Goal: Task Accomplishment & Management: Manage account settings

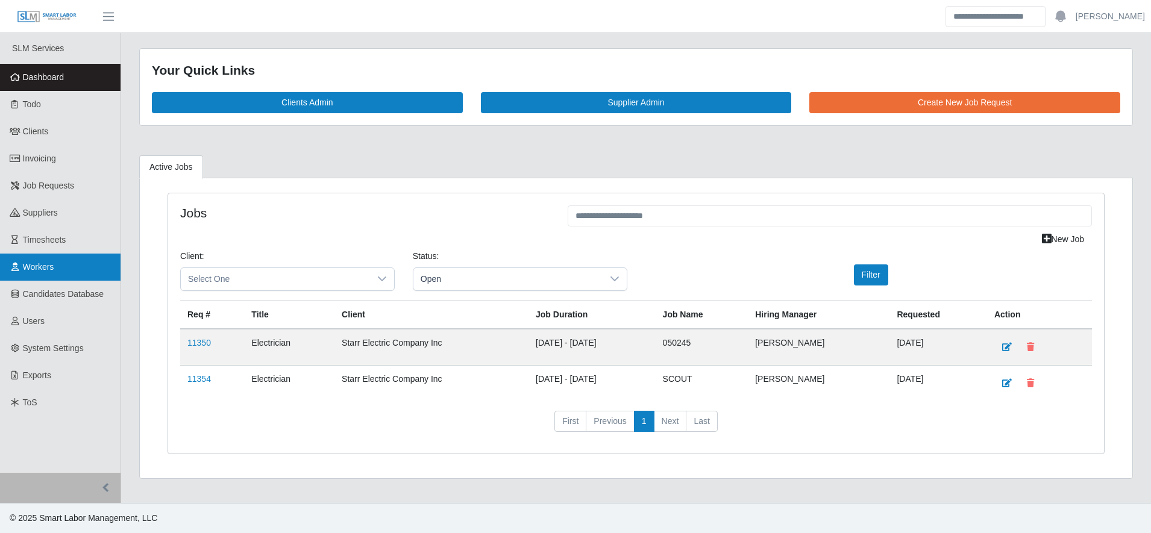
click at [65, 268] on link "Workers" at bounding box center [60, 267] width 121 height 27
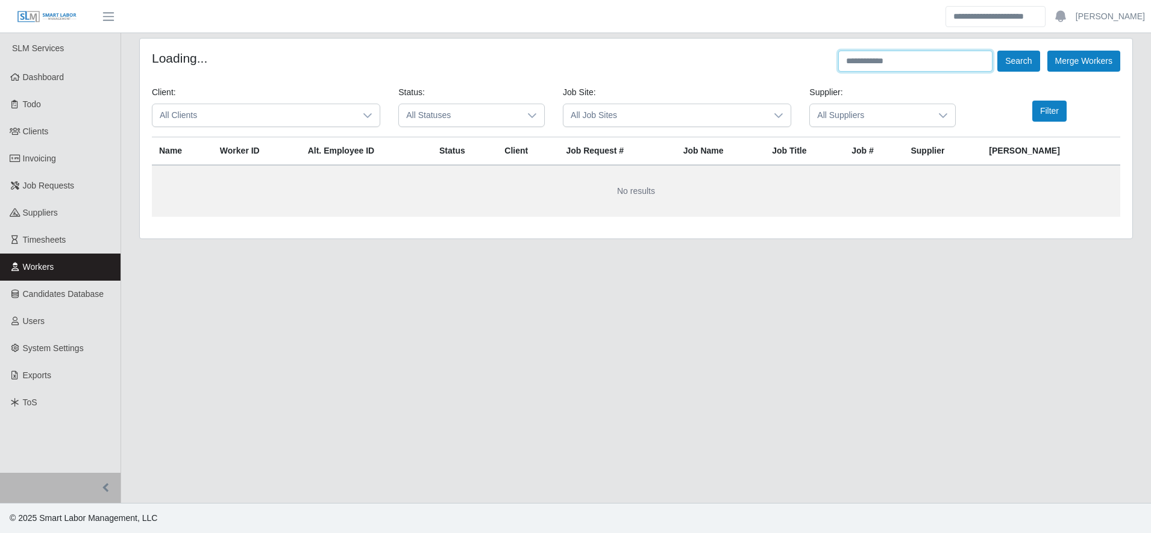
click at [901, 63] on input "text" at bounding box center [915, 61] width 154 height 21
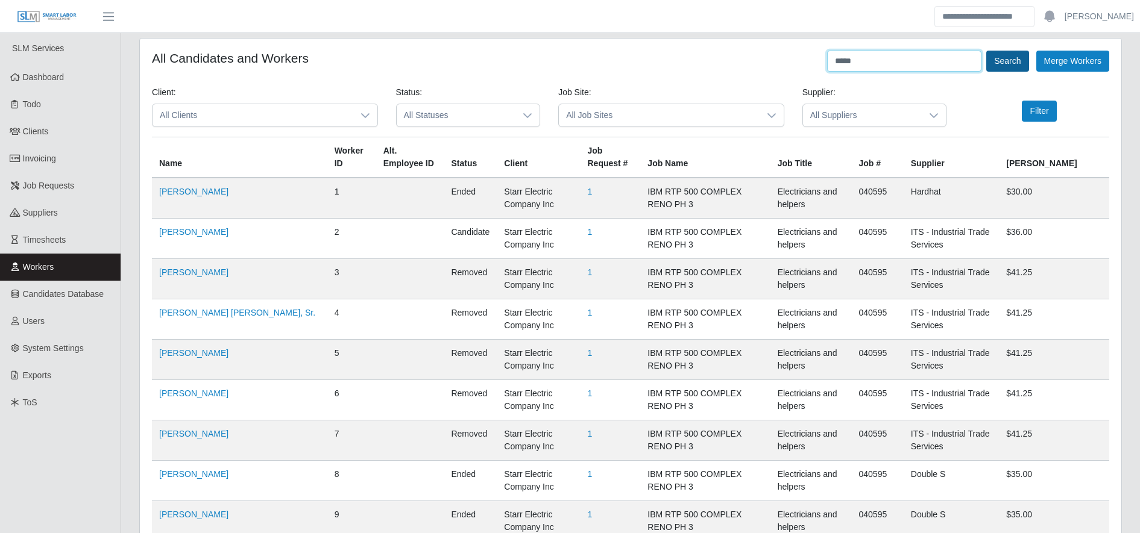
type input "*****"
click at [1007, 60] on button "Search" at bounding box center [1007, 61] width 42 height 21
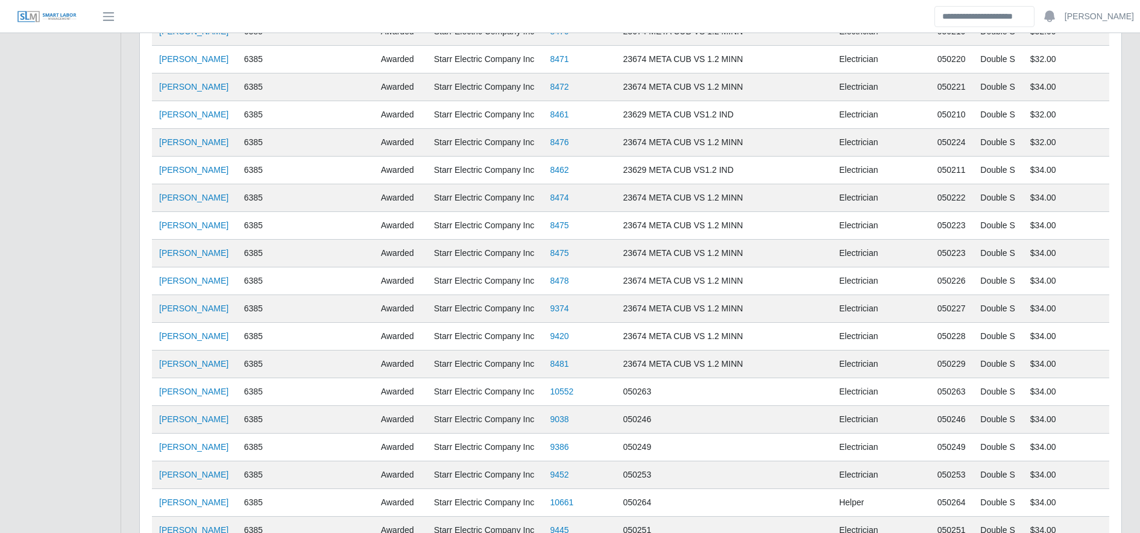
scroll to position [1089, 0]
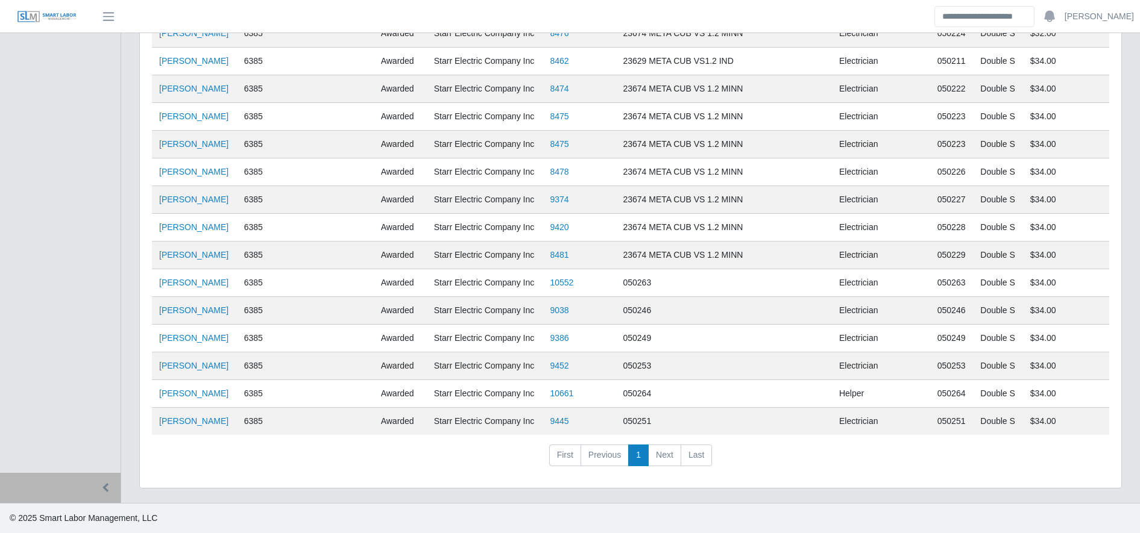
click at [192, 430] on td "[PERSON_NAME]" at bounding box center [194, 422] width 85 height 28
click at [195, 428] on td "[PERSON_NAME]" at bounding box center [194, 422] width 85 height 28
click at [210, 420] on link "[PERSON_NAME]" at bounding box center [193, 421] width 69 height 10
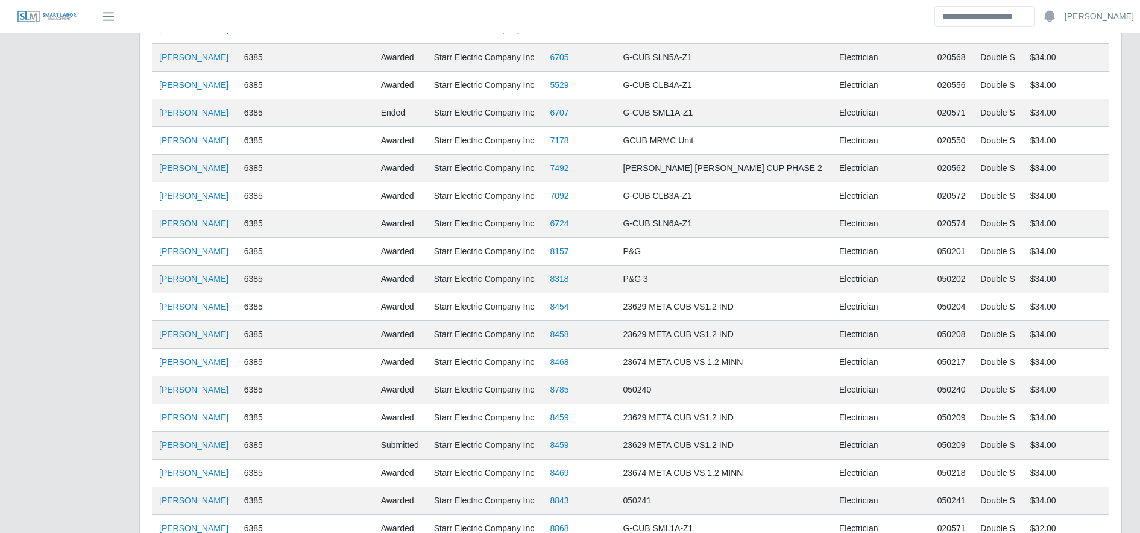
scroll to position [0, 0]
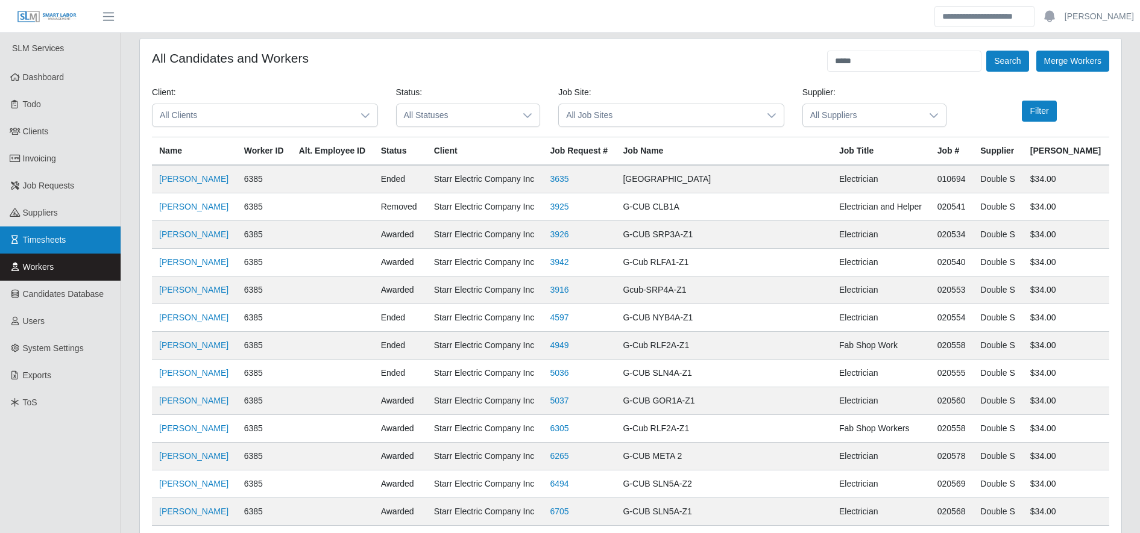
click at [87, 245] on link "Timesheets" at bounding box center [60, 240] width 121 height 27
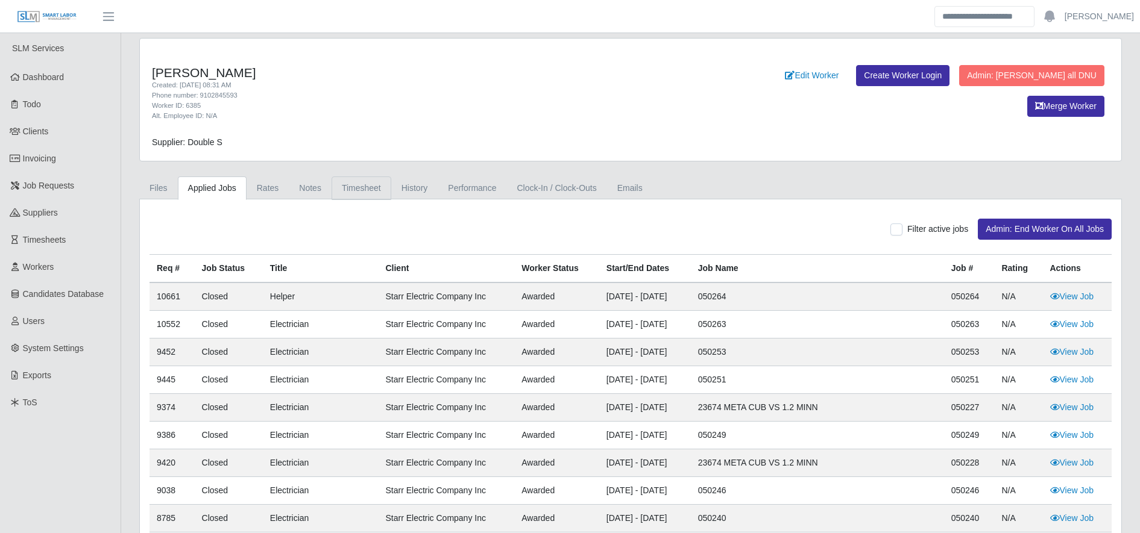
click at [372, 187] on link "Timesheet" at bounding box center [362, 189] width 60 height 24
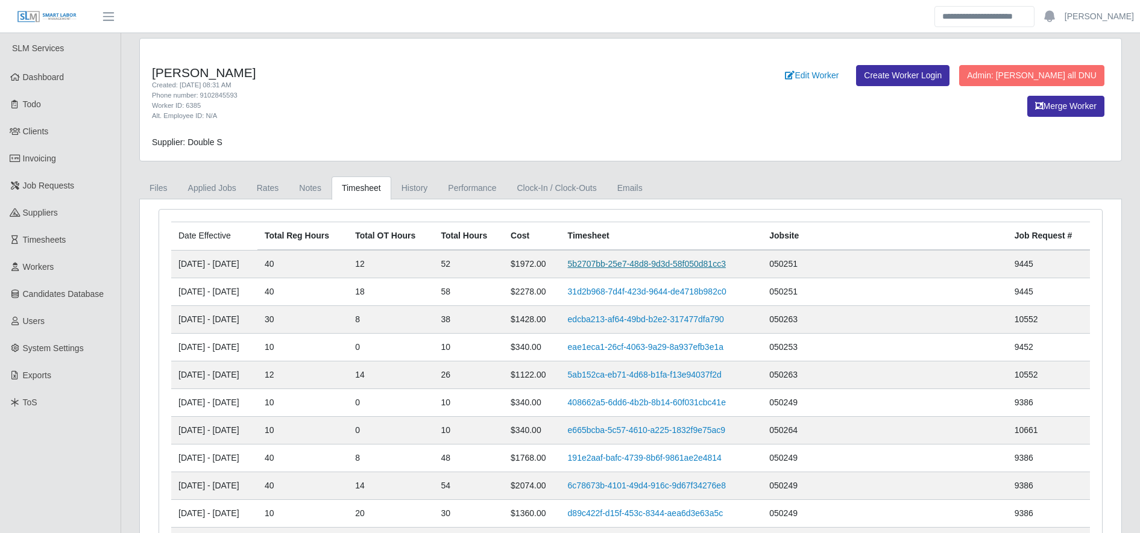
click at [651, 266] on link "5b2707bb-25e7-48d8-9d3d-58f050d81cc3" at bounding box center [647, 264] width 158 height 10
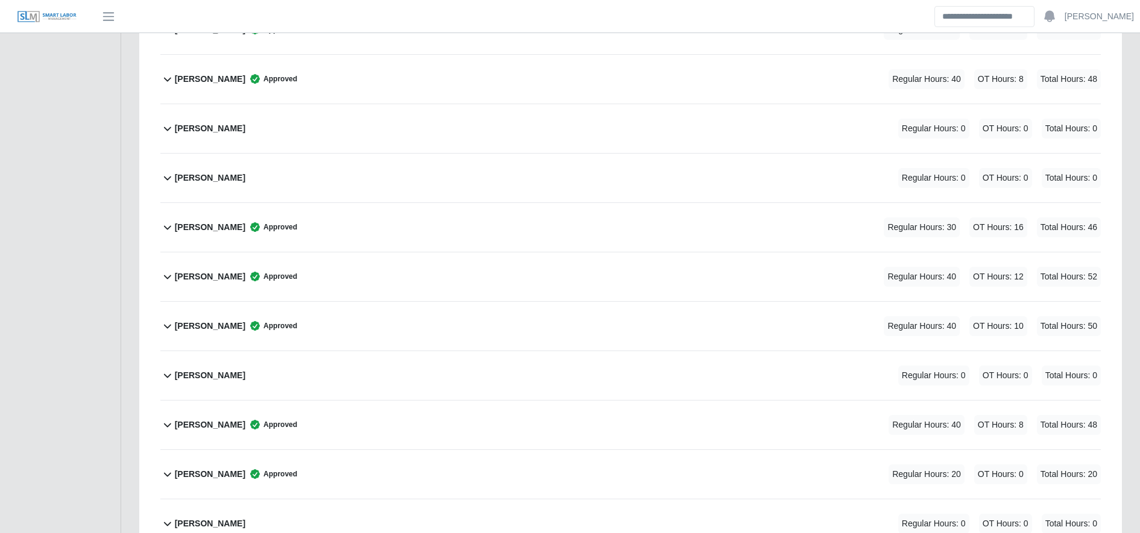
scroll to position [2232, 0]
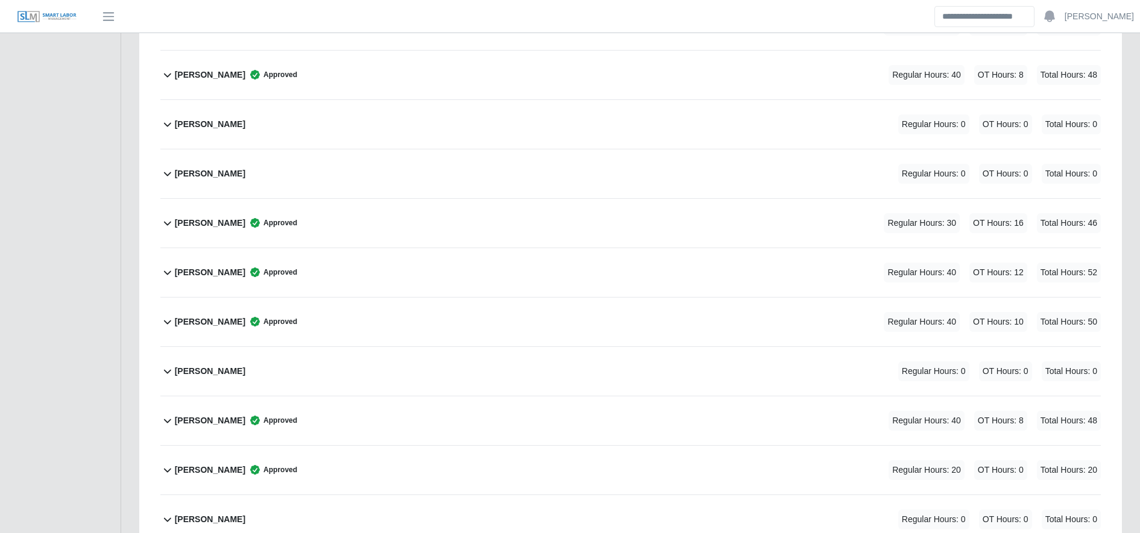
click at [402, 280] on div "[PERSON_NAME] Approved Regular Hours: 40 OT Hours: 12 Total Hours: 52" at bounding box center [638, 272] width 926 height 49
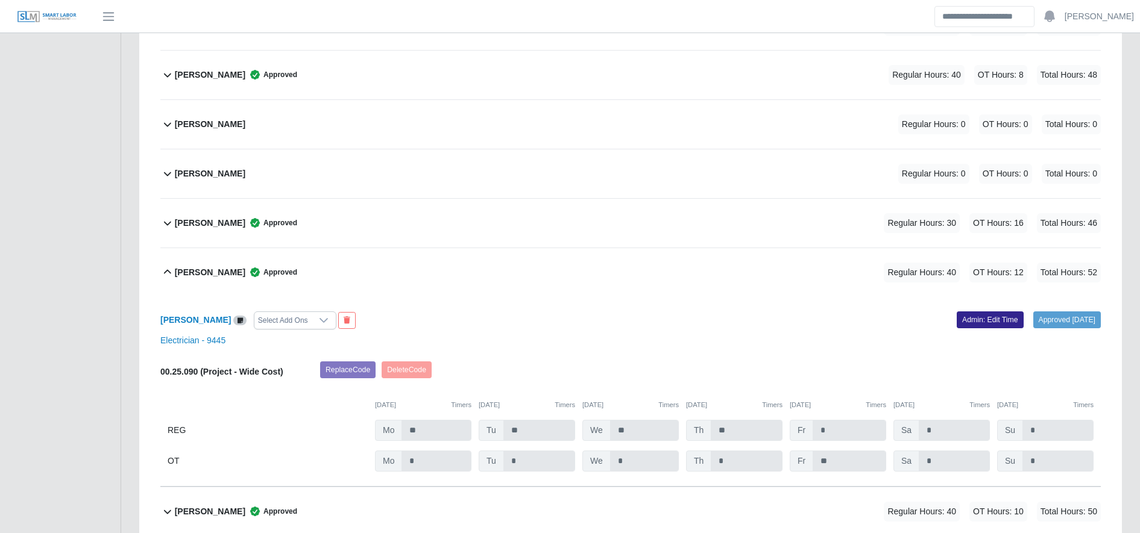
click at [966, 319] on link "Admin: Edit Time" at bounding box center [990, 320] width 67 height 17
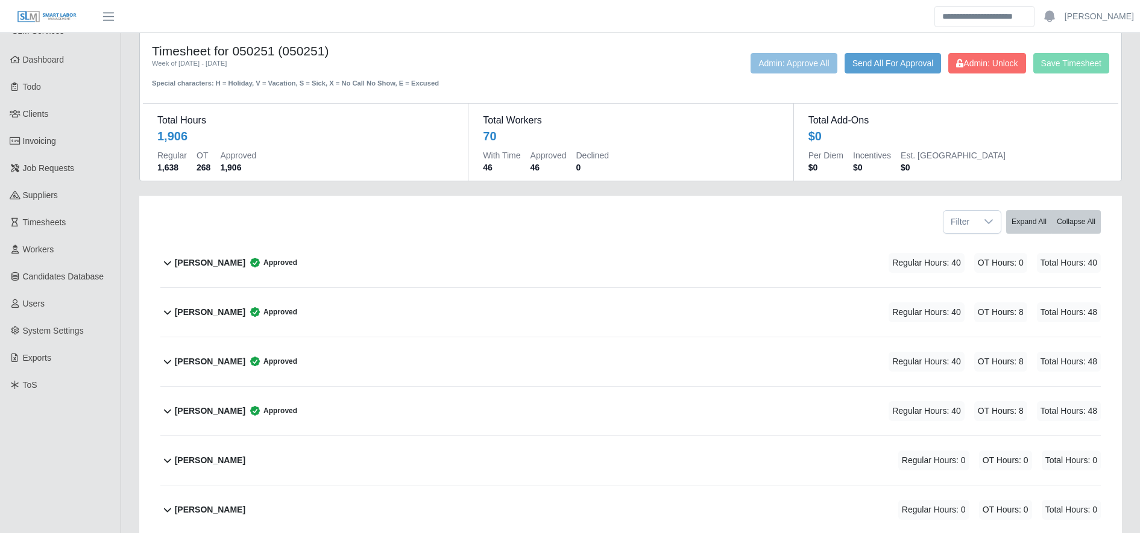
scroll to position [0, 0]
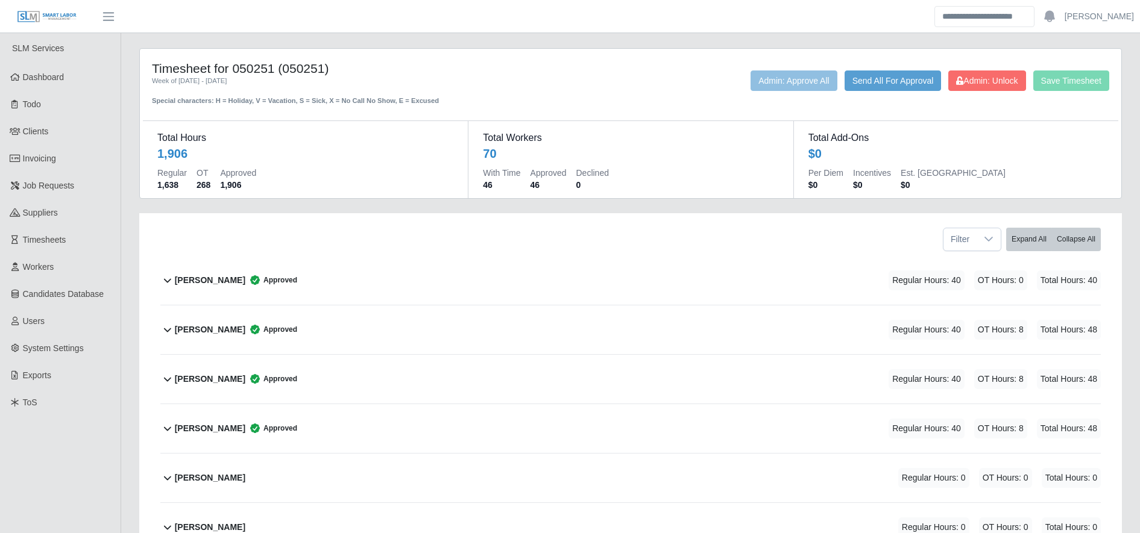
click at [993, 69] on div "Timesheet for 050251 (050251) Week of 09/15/2025 - 09/21/2025 Special character…" at bounding box center [630, 83] width 975 height 45
drag, startPoint x: 993, startPoint y: 69, endPoint x: 981, endPoint y: 98, distance: 31.1
click at [996, 78] on span "Admin: Unlock" at bounding box center [986, 81] width 61 height 10
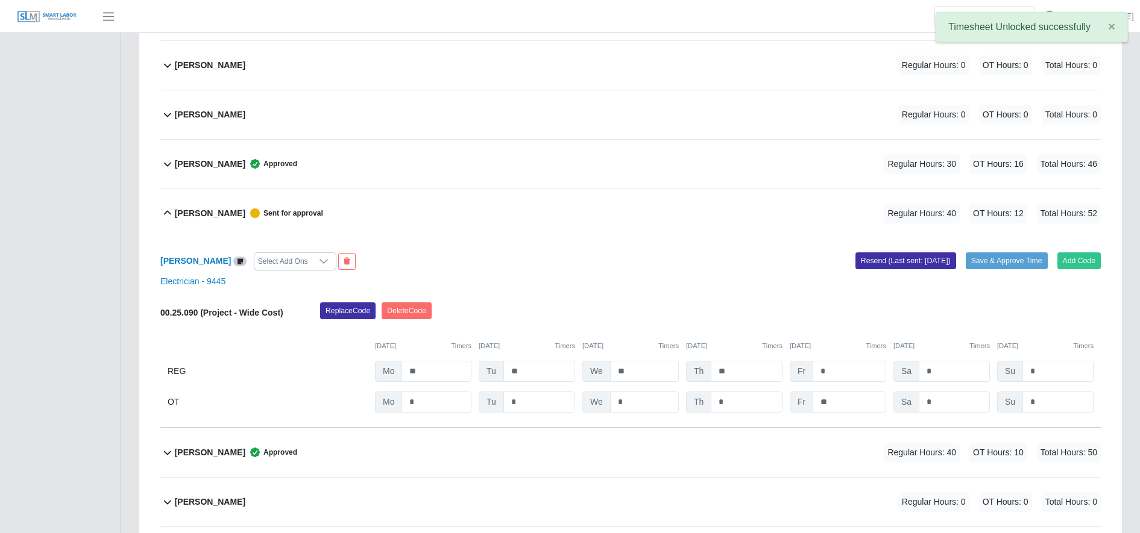
scroll to position [2336, 0]
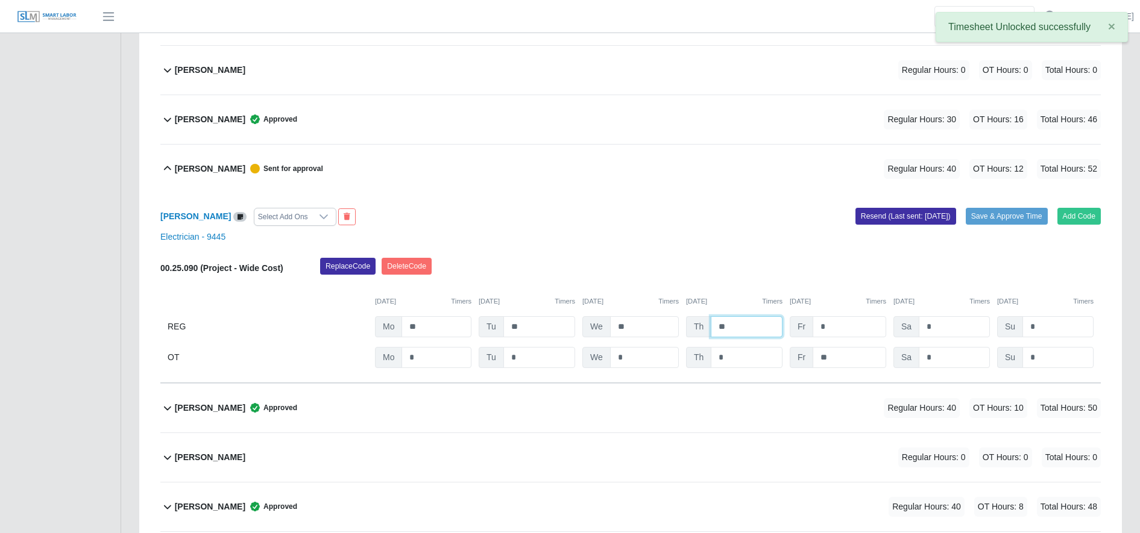
click at [732, 320] on input "**" at bounding box center [747, 326] width 72 height 21
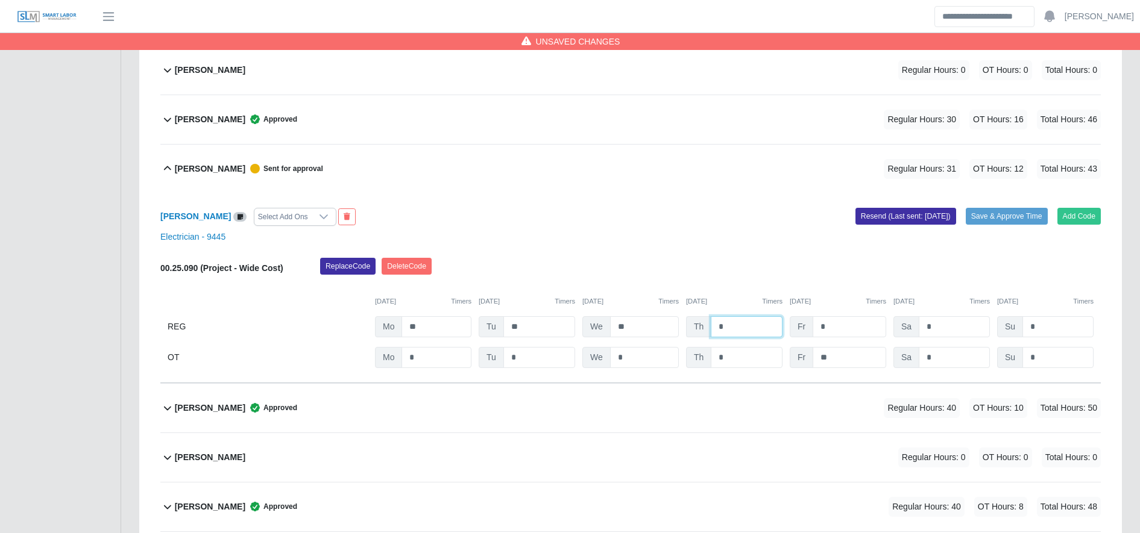
type input "**"
click at [749, 357] on input "*" at bounding box center [747, 357] width 72 height 21
type input "*"
click at [1019, 213] on button "Save & Approve Time" at bounding box center [1007, 216] width 82 height 17
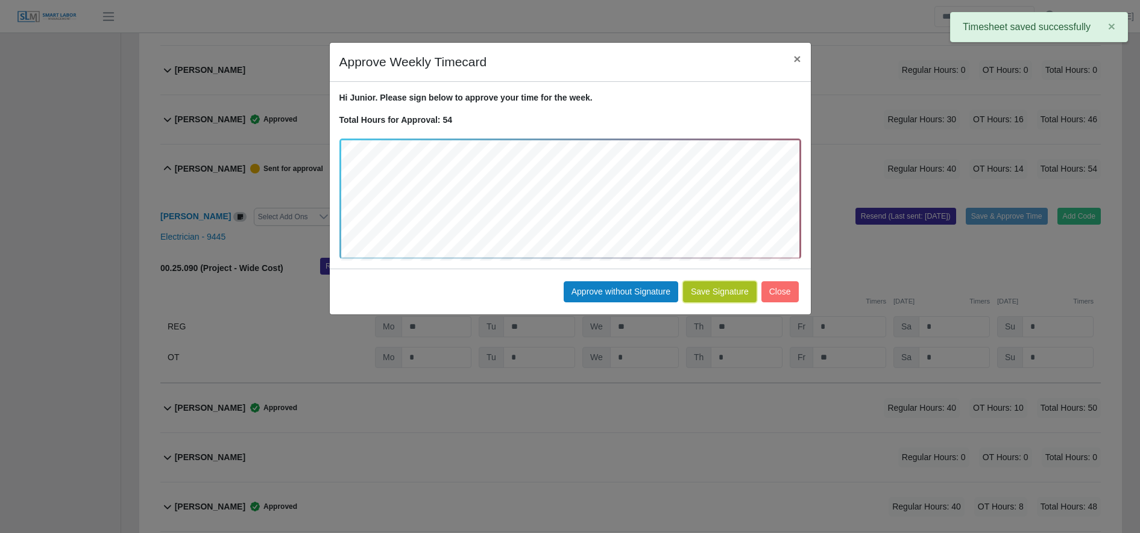
click at [721, 300] on button "Save Signature" at bounding box center [720, 291] width 74 height 21
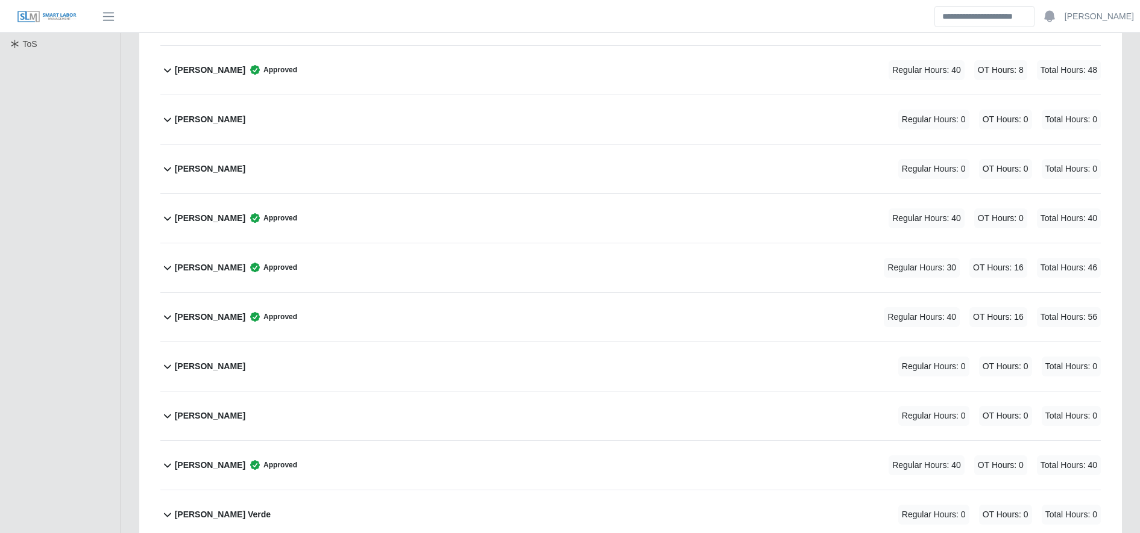
scroll to position [0, 0]
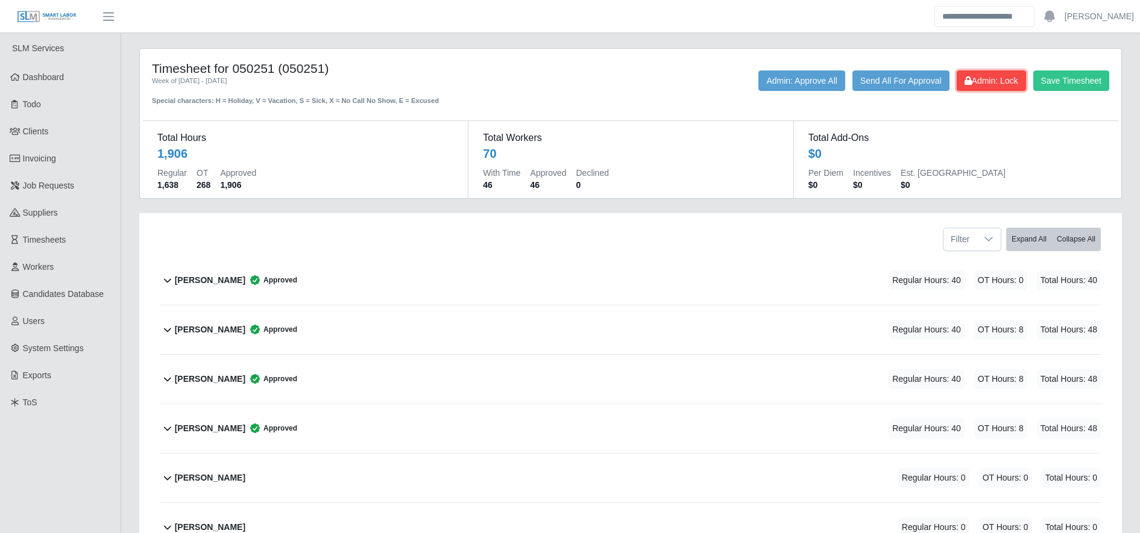
click at [1002, 80] on span "Admin: Lock" at bounding box center [991, 81] width 54 height 10
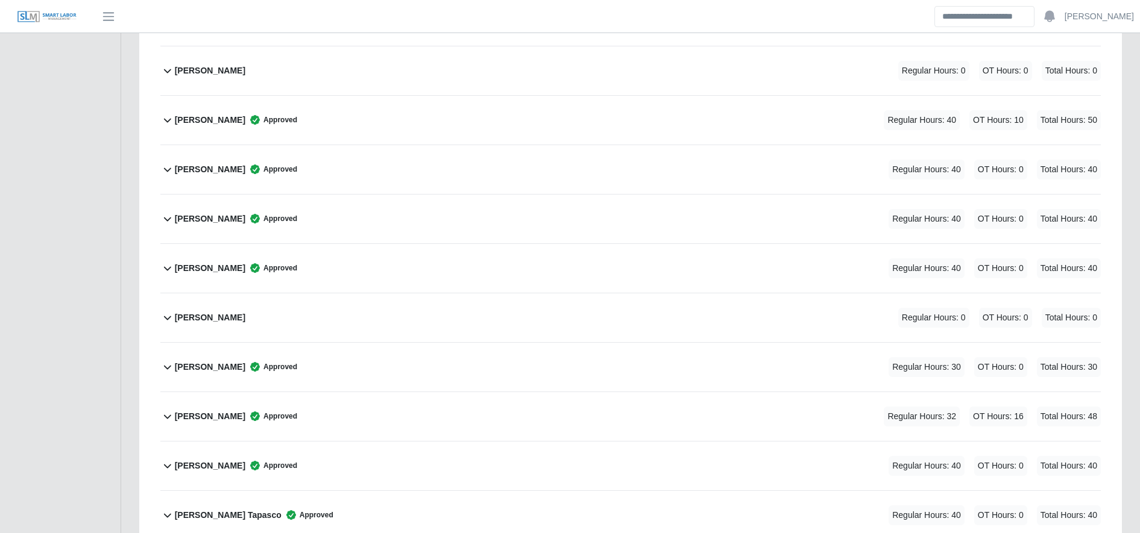
scroll to position [952, 0]
click at [290, 311] on div "Eduardo Ayala Approved Regular Hours: 30 OT Hours: 0 Total Hours: 30" at bounding box center [638, 317] width 926 height 49
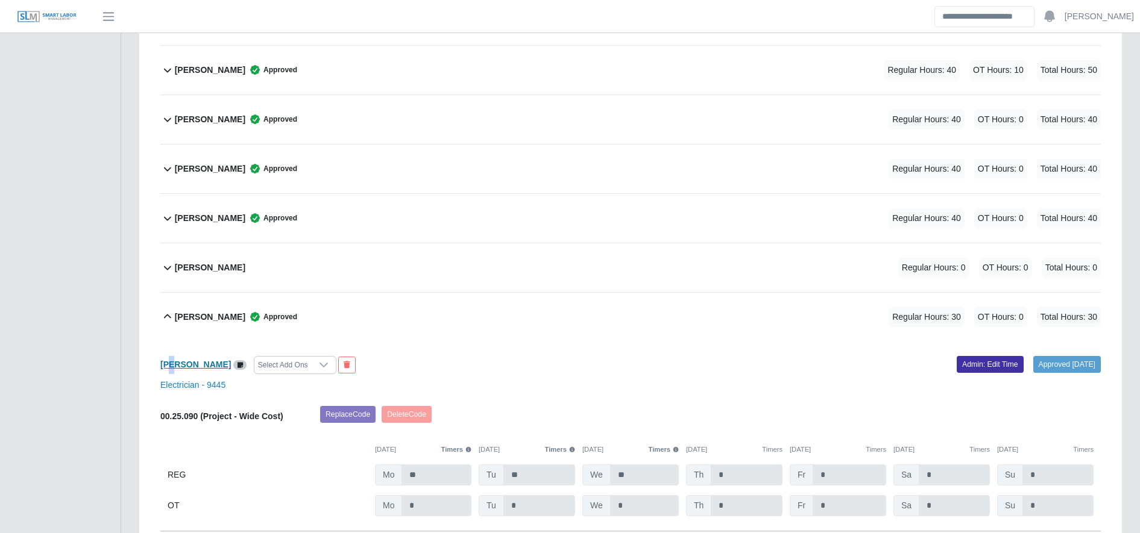
drag, startPoint x: 175, startPoint y: 371, endPoint x: 172, endPoint y: 361, distance: 10.7
click at [172, 361] on div "Eduardo Ayala Select Add Ons" at bounding box center [390, 365] width 479 height 18
click at [172, 361] on b "Eduardo Ayala" at bounding box center [195, 365] width 71 height 10
click at [202, 363] on b "Eduardo Ayala" at bounding box center [195, 365] width 71 height 10
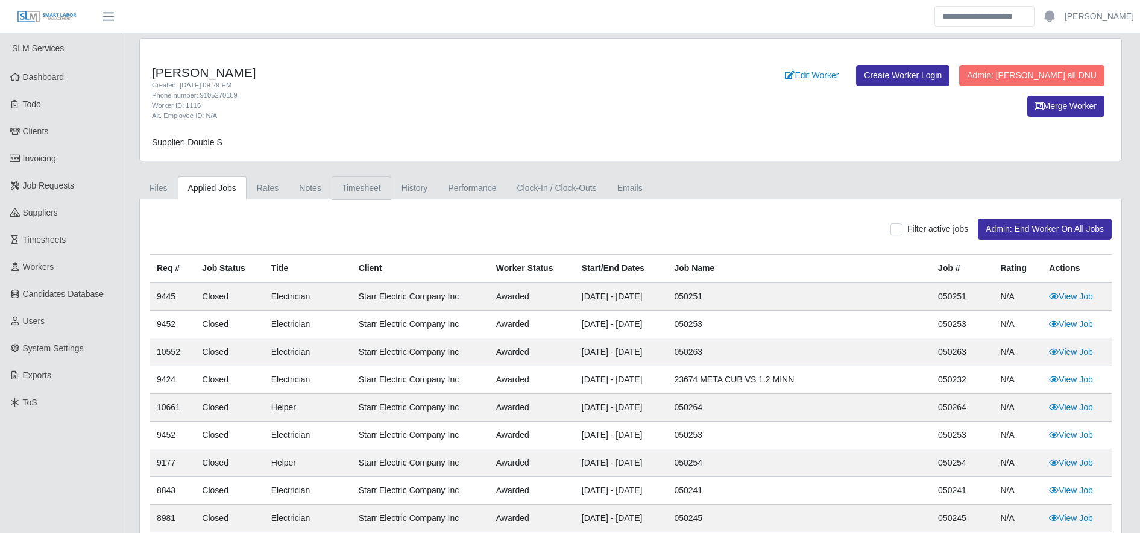
click at [349, 189] on link "Timesheet" at bounding box center [362, 189] width 60 height 24
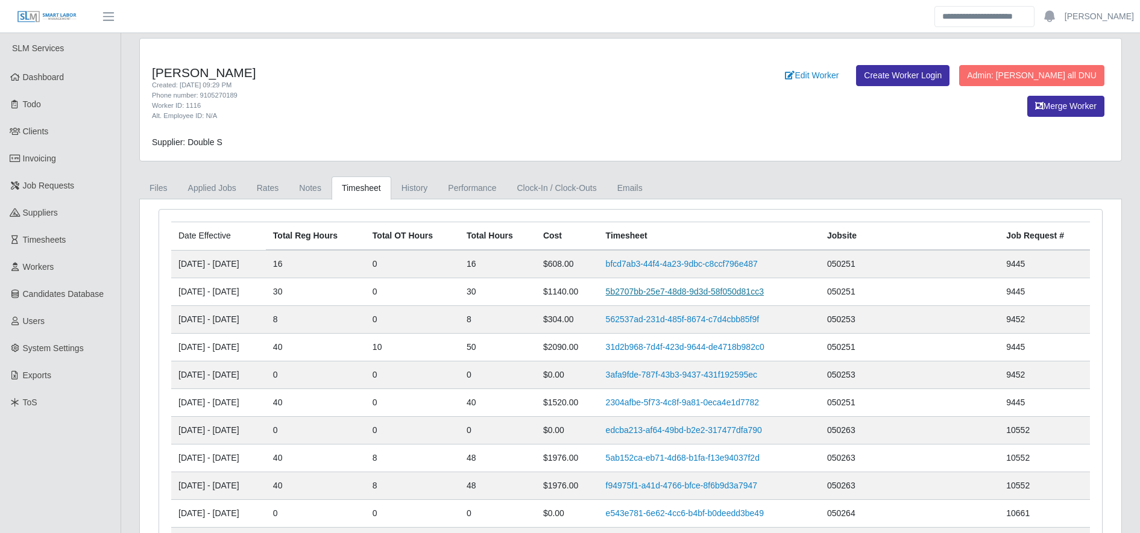
click at [664, 288] on link "5b2707bb-25e7-48d8-9d3d-58f050d81cc3" at bounding box center [685, 292] width 158 height 10
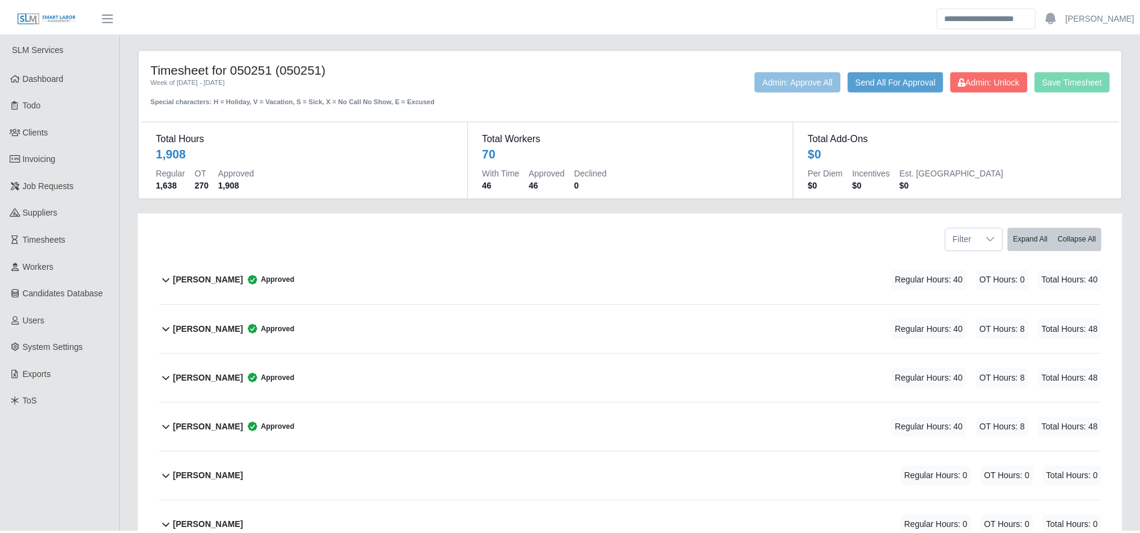
scroll to position [1032, 0]
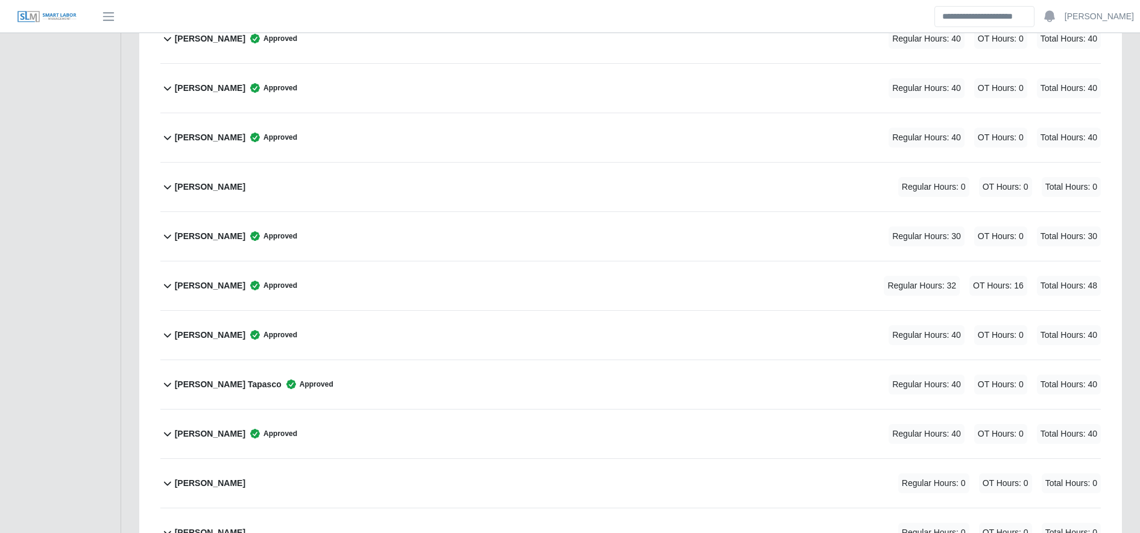
click at [382, 225] on div "[PERSON_NAME] Approved Regular Hours: 30 OT Hours: 0 Total Hours: 30" at bounding box center [638, 236] width 926 height 49
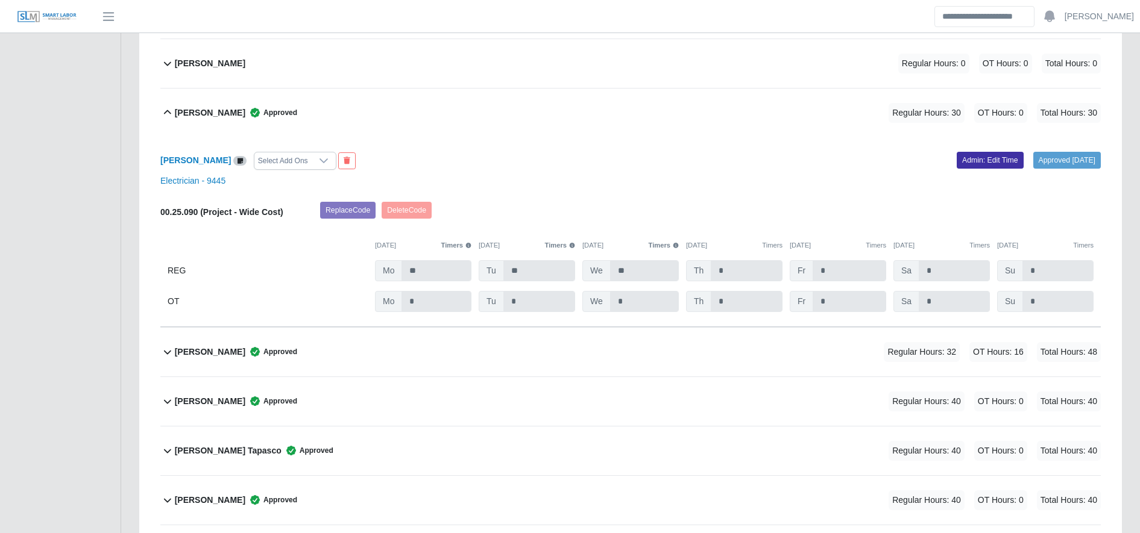
scroll to position [1158, 0]
click at [981, 165] on link "Admin: Edit Time" at bounding box center [990, 158] width 67 height 17
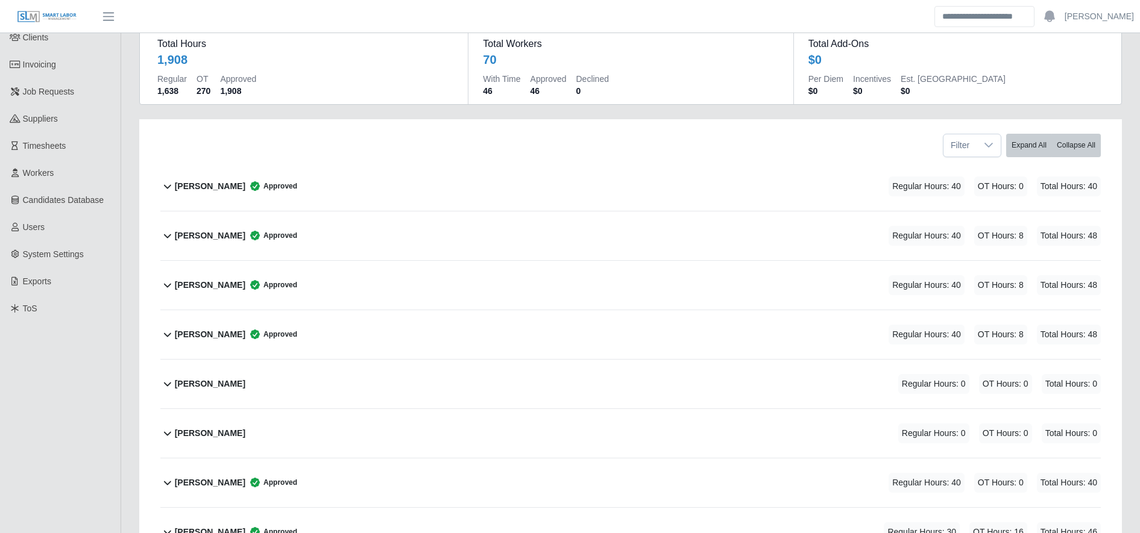
scroll to position [0, 0]
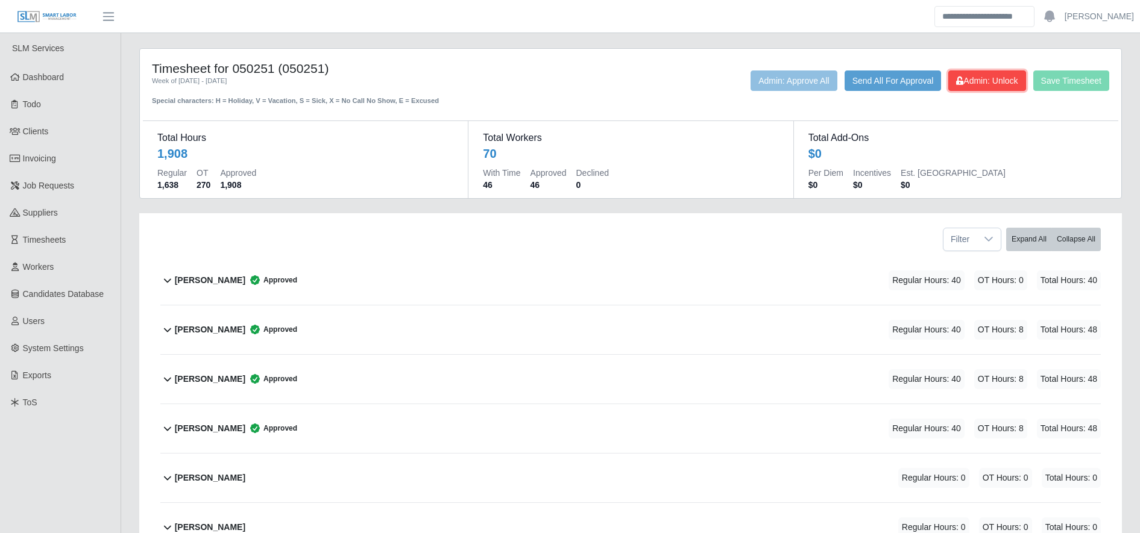
click at [998, 79] on span "Admin: Unlock" at bounding box center [986, 81] width 61 height 10
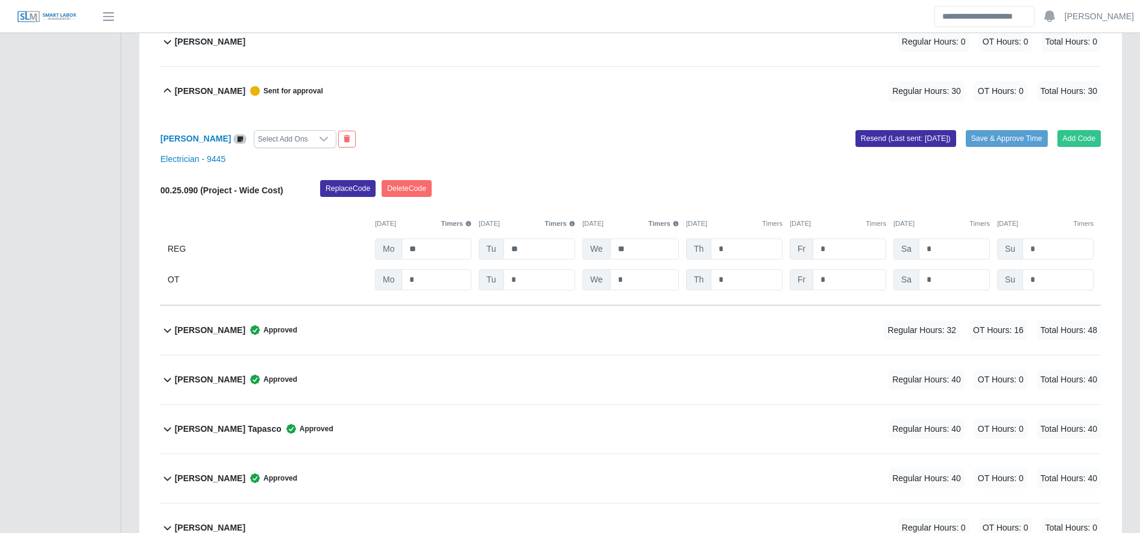
scroll to position [1218, 0]
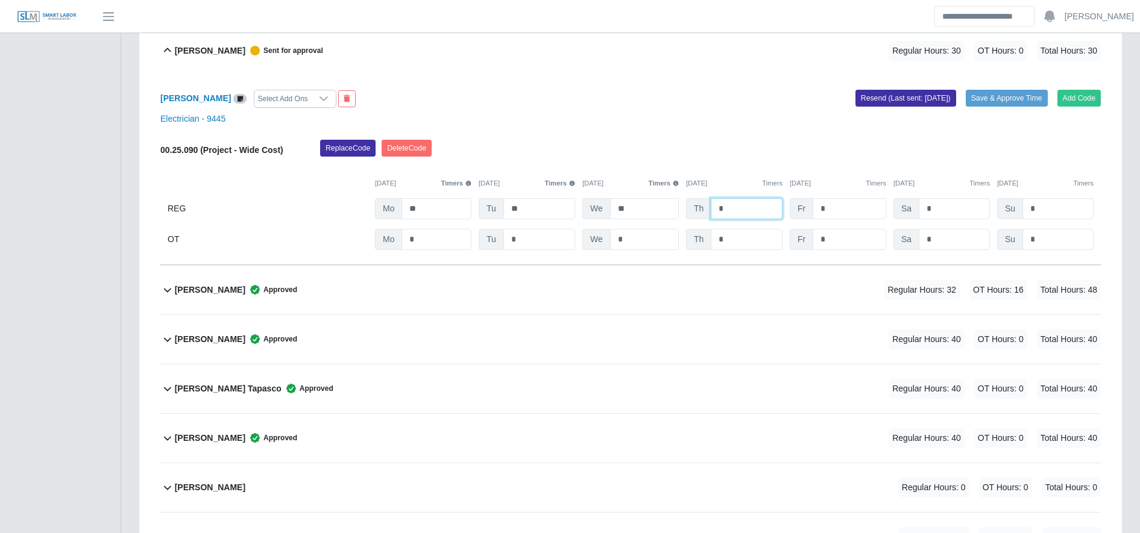
click at [733, 206] on input "*" at bounding box center [747, 208] width 72 height 21
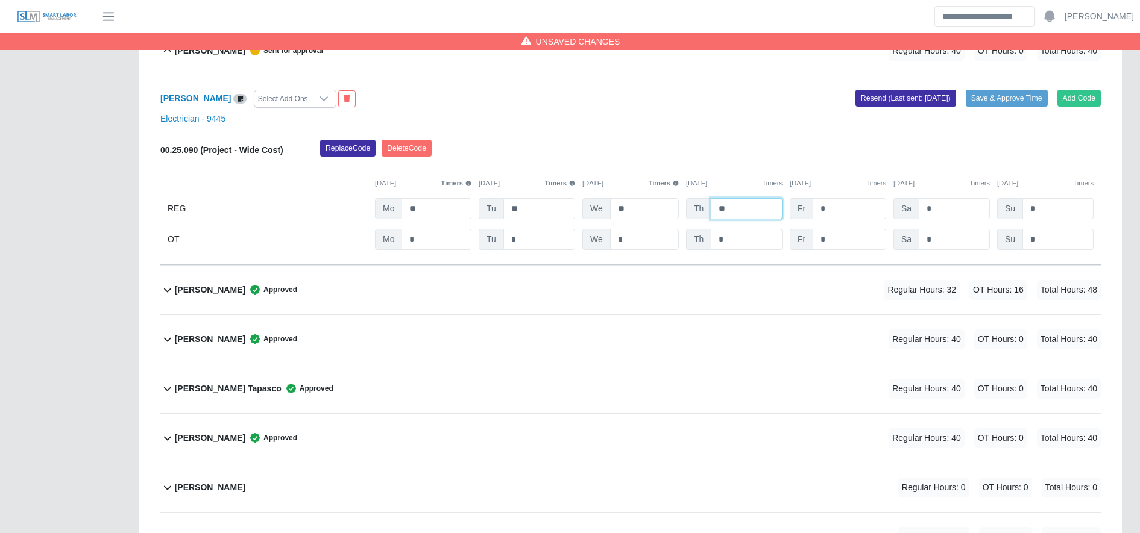
type input "**"
click at [750, 237] on input "*" at bounding box center [747, 239] width 72 height 21
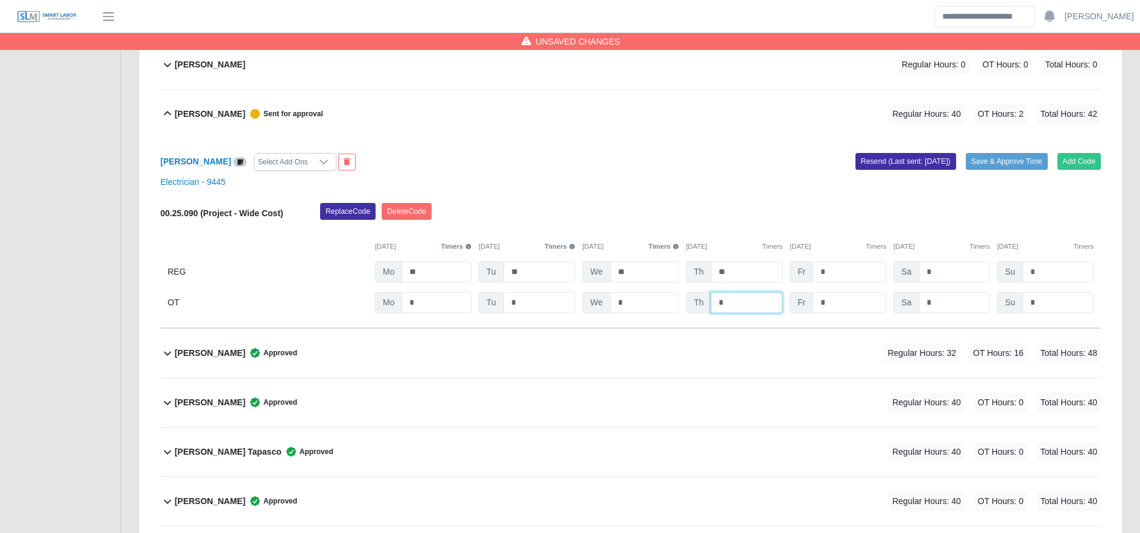
scroll to position [1155, 0]
type input "*"
click at [982, 157] on button "Save & Approve Time" at bounding box center [1007, 161] width 82 height 17
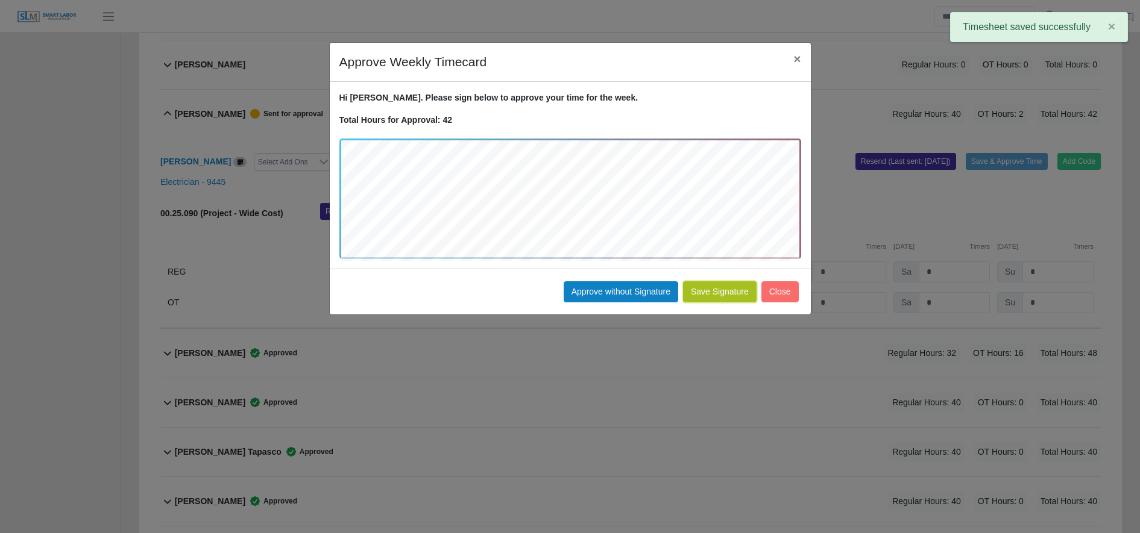
click at [705, 293] on button "Save Signature" at bounding box center [720, 291] width 74 height 21
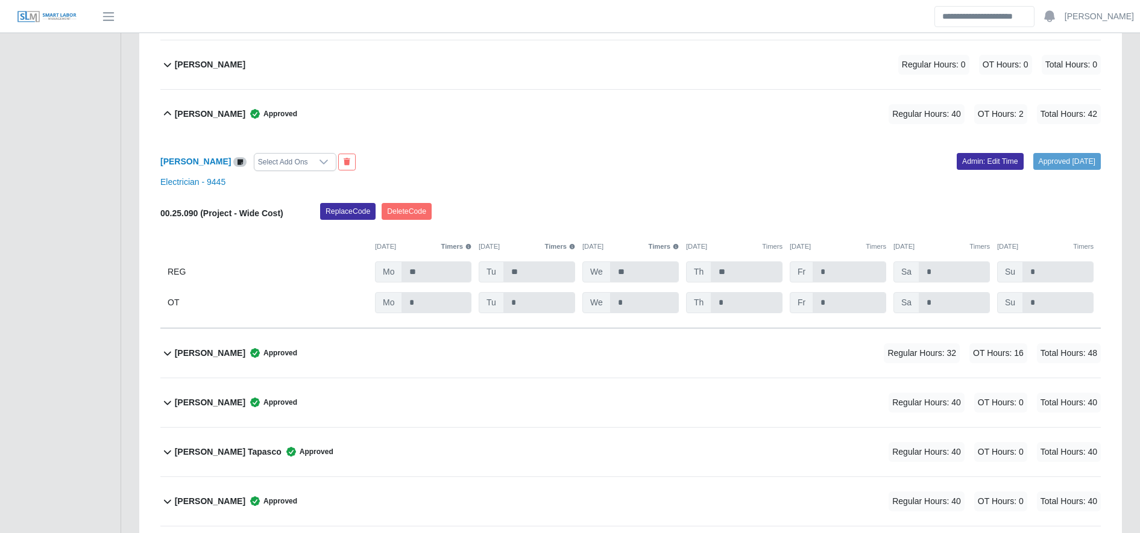
scroll to position [0, 0]
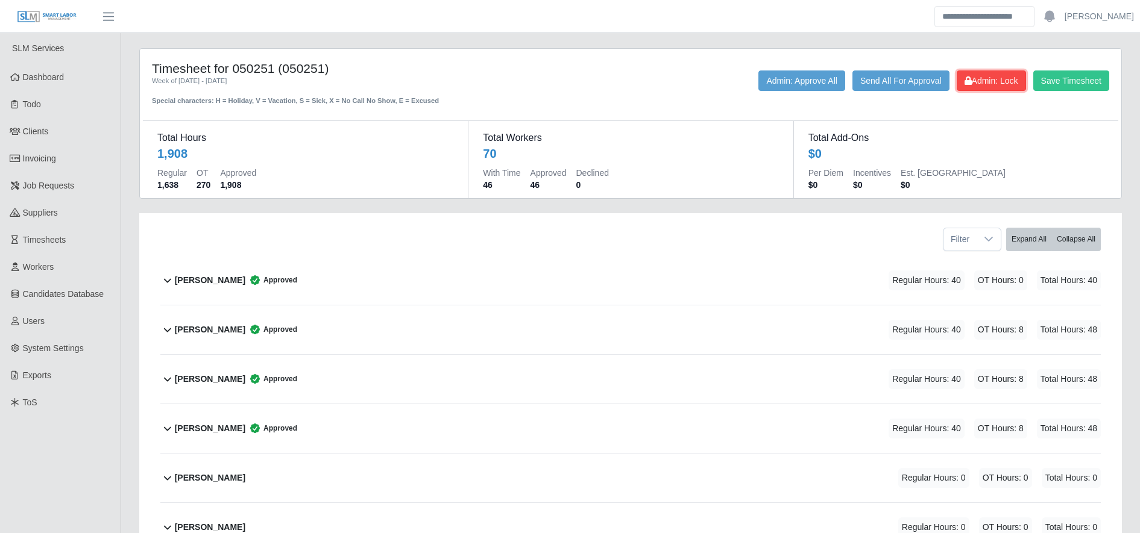
click at [985, 74] on button "Admin: Lock" at bounding box center [991, 81] width 69 height 20
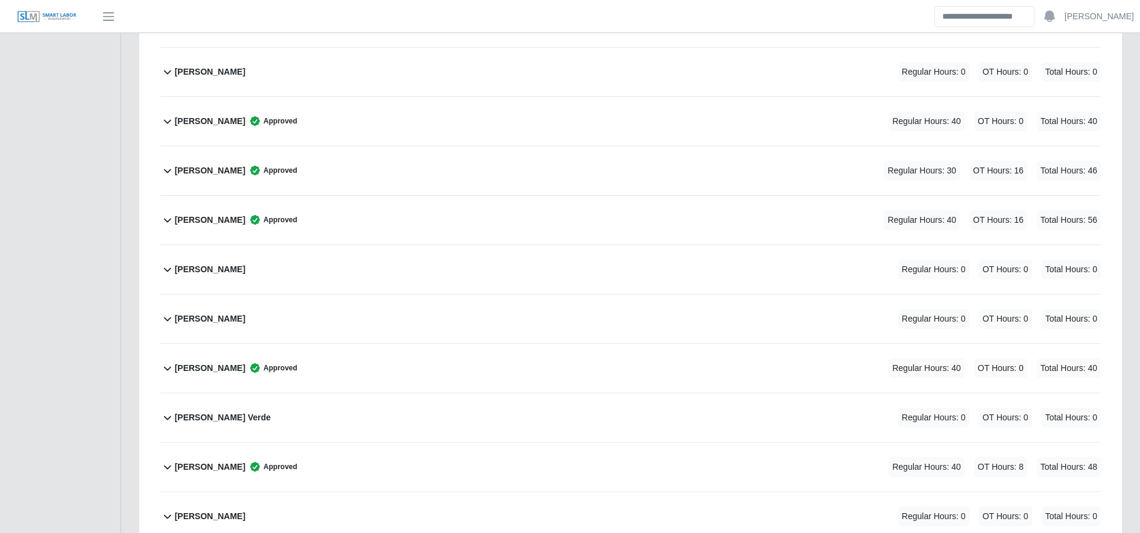
scroll to position [330, 0]
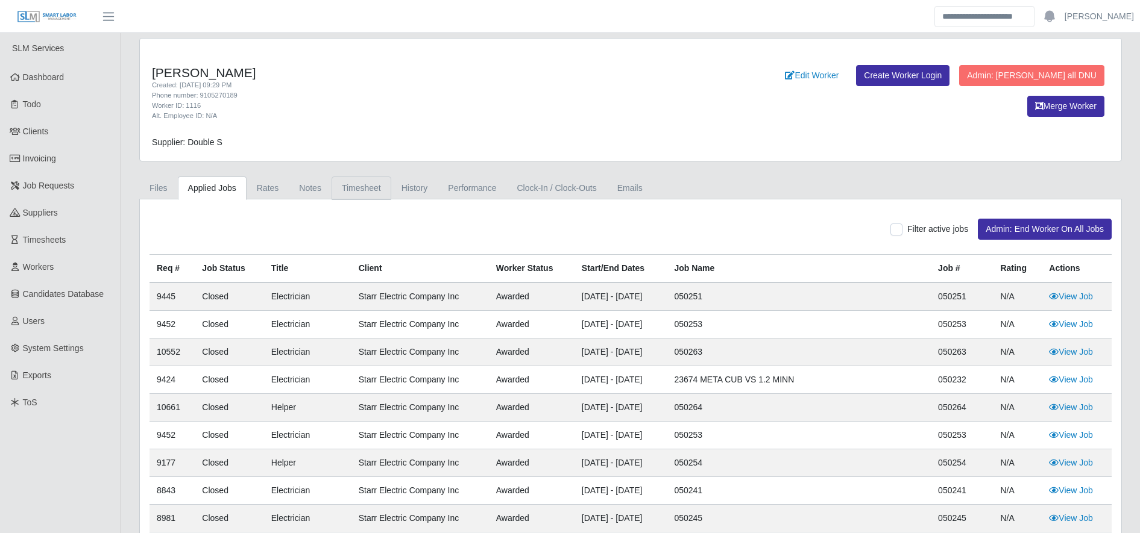
click at [358, 187] on link "Timesheet" at bounding box center [362, 189] width 60 height 24
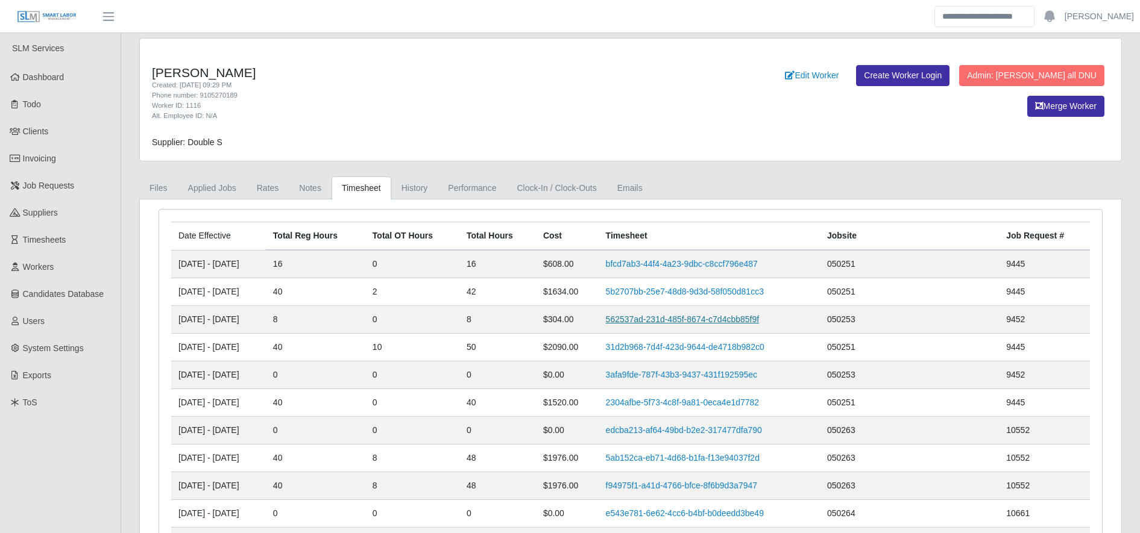
click at [659, 315] on link "562537ad-231d-485f-8674-c7d4cbb85f9f" at bounding box center [683, 320] width 154 height 10
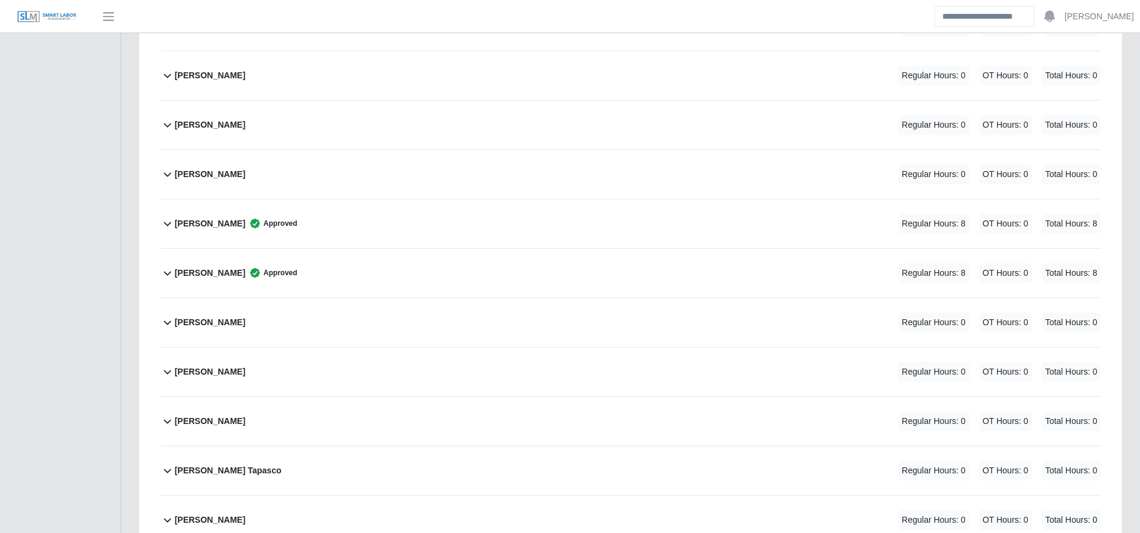
scroll to position [849, 0]
click at [430, 268] on div "[PERSON_NAME] Approved Regular Hours: 8 OT Hours: 0 Total Hours: 8" at bounding box center [638, 272] width 926 height 49
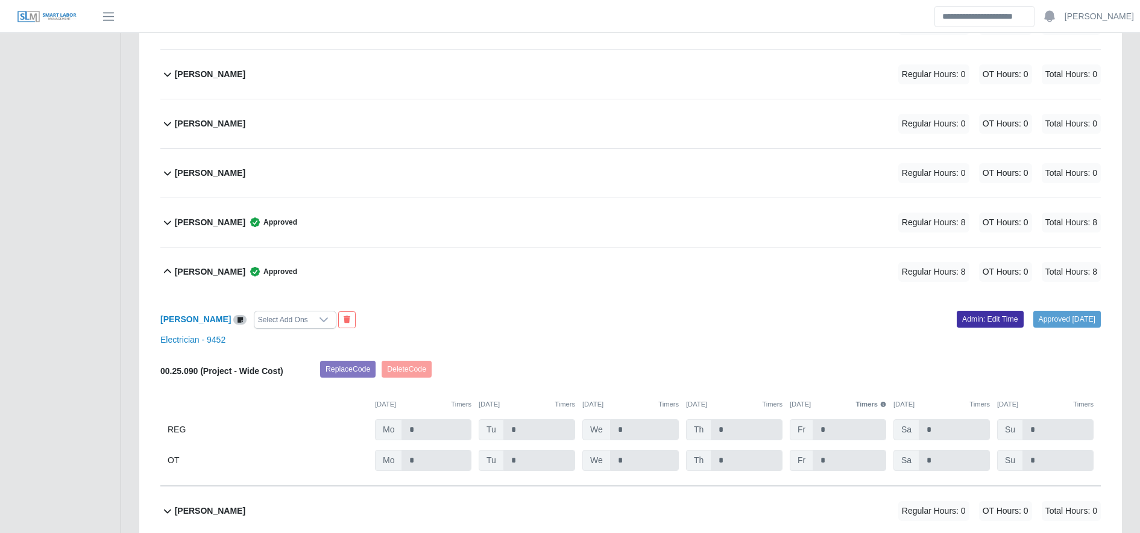
scroll to position [1032, 0]
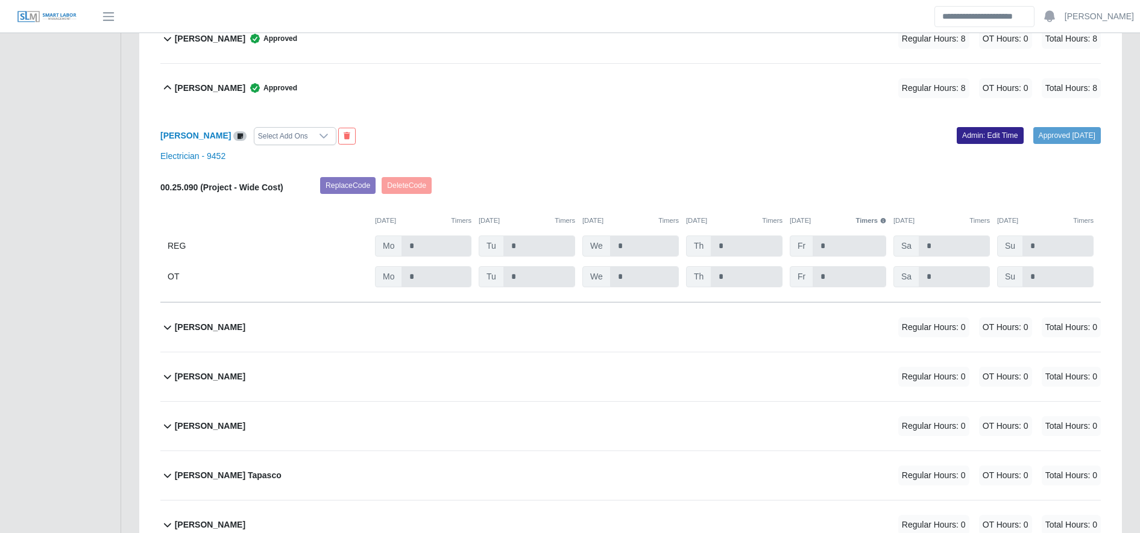
click at [977, 130] on link "Admin: Edit Time" at bounding box center [990, 135] width 67 height 17
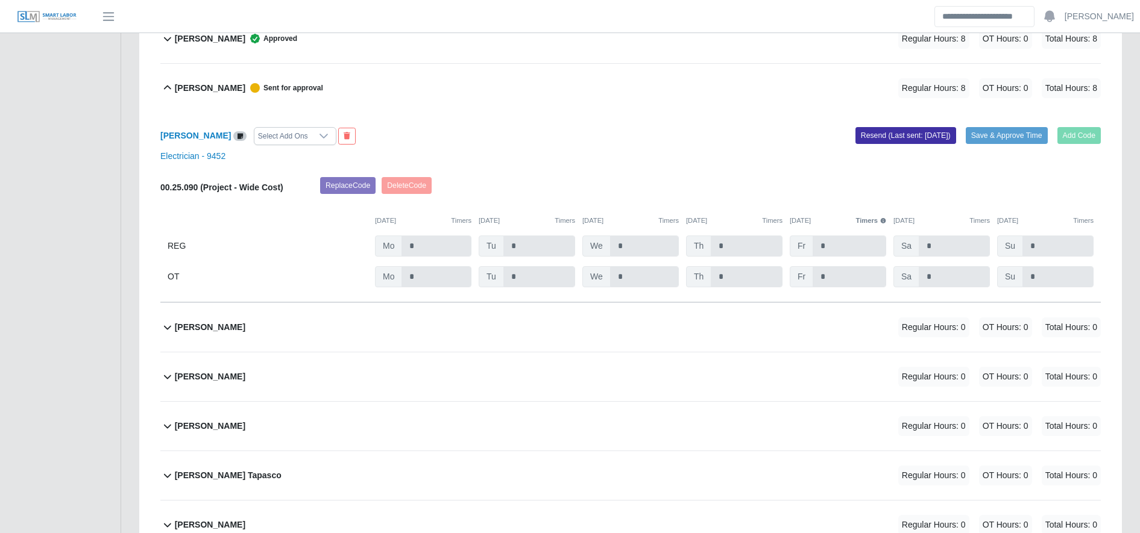
scroll to position [0, 0]
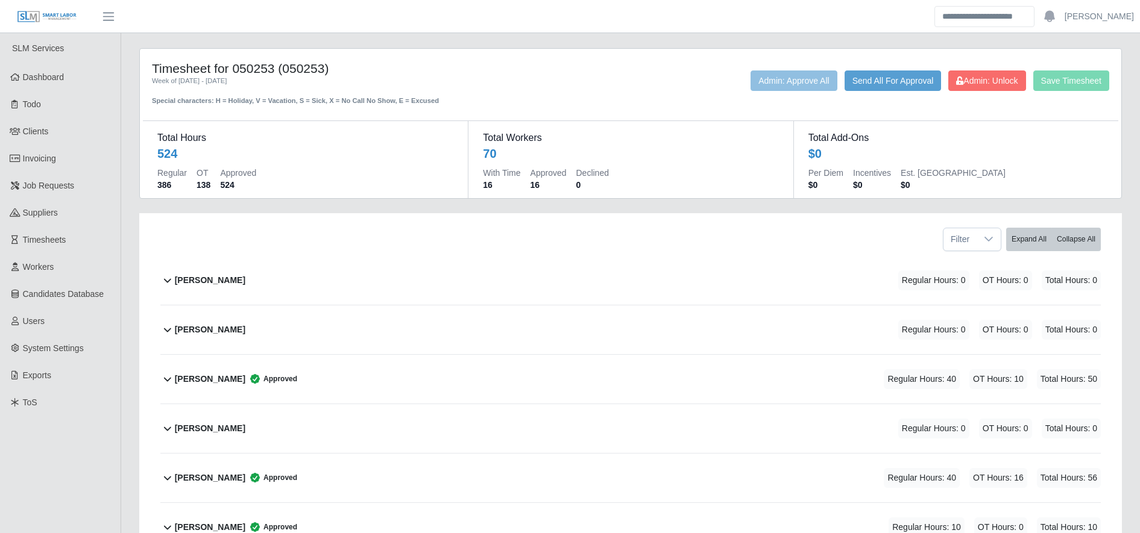
click at [970, 68] on div "Timesheet for 050253 (050253) Week of [DATE] - [DATE] Special characters: H = H…" at bounding box center [630, 83] width 975 height 45
click at [975, 79] on span "Admin: Unlock" at bounding box center [986, 81] width 61 height 10
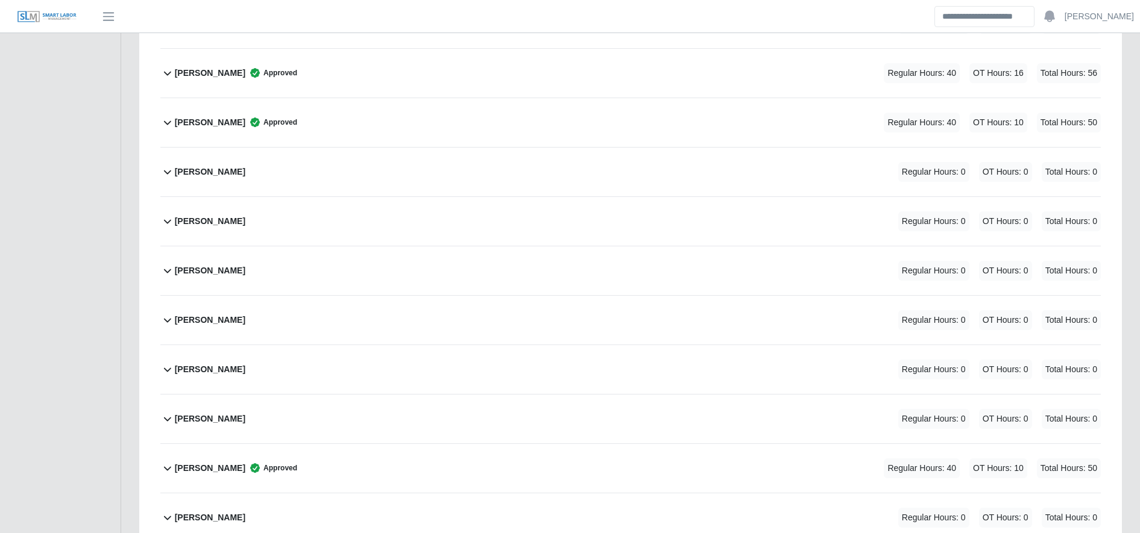
scroll to position [1087, 0]
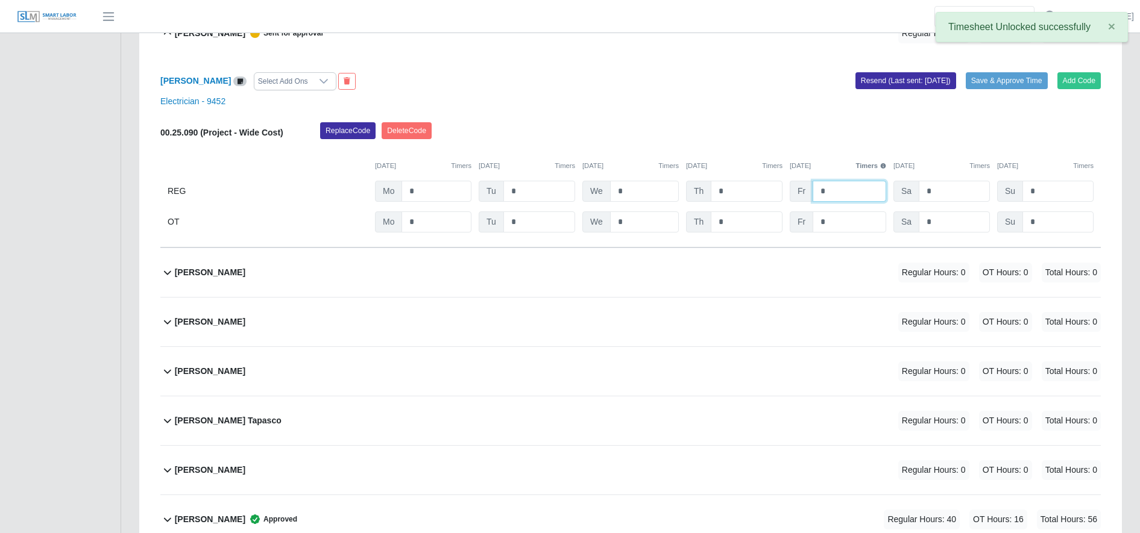
click at [846, 191] on input "*" at bounding box center [849, 191] width 74 height 21
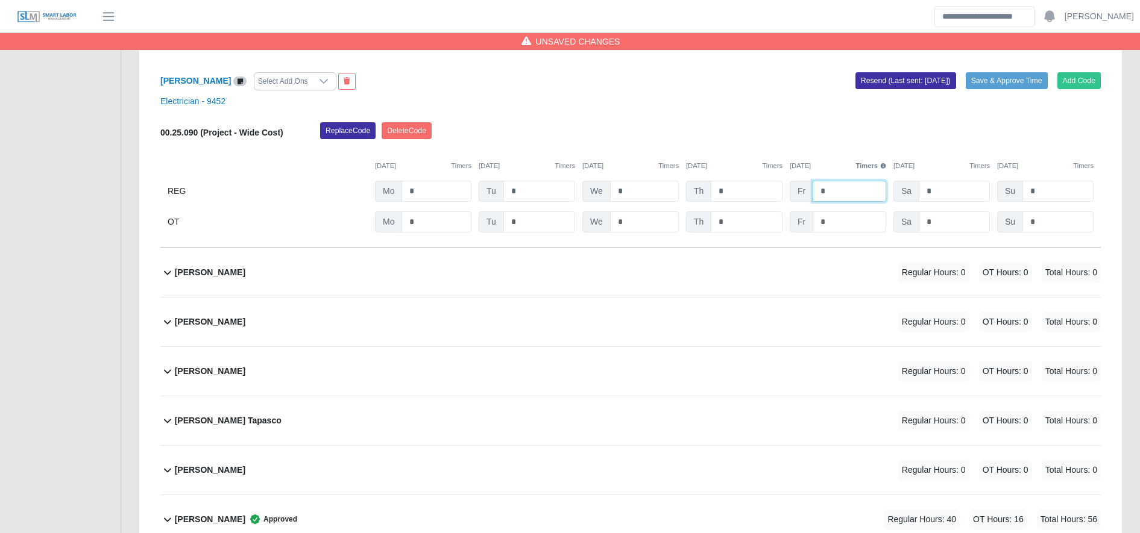
type input "*"
click at [845, 218] on input "*" at bounding box center [849, 222] width 74 height 21
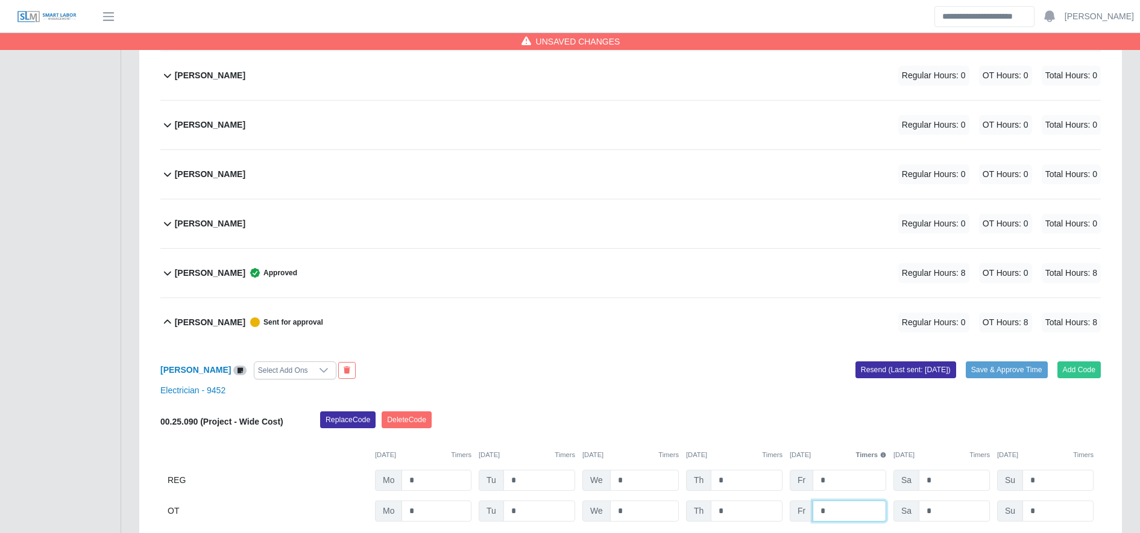
scroll to position [982, 0]
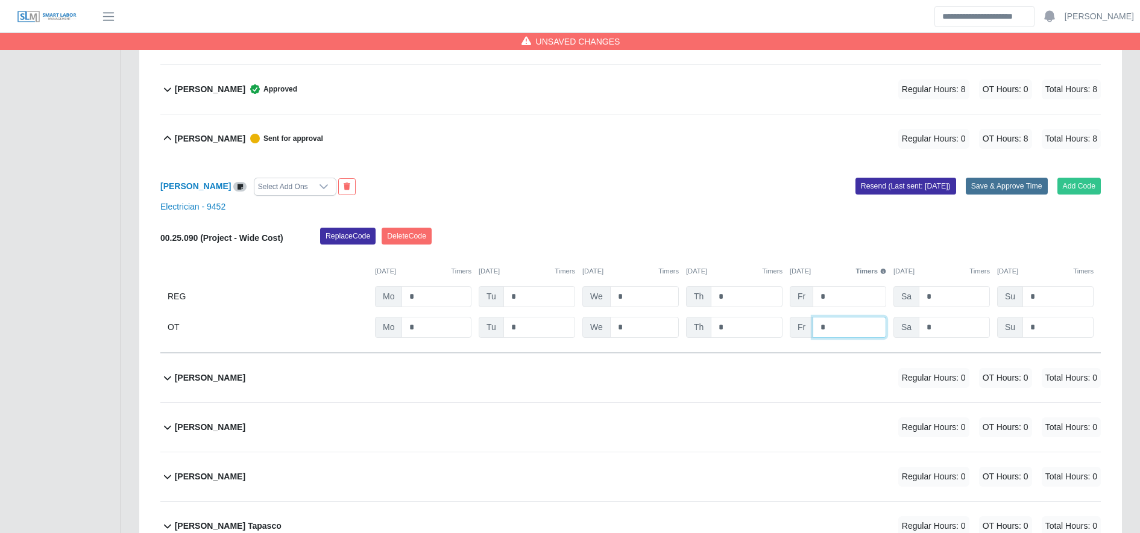
type input "*"
click at [993, 189] on button "Save & Approve Time" at bounding box center [1007, 186] width 82 height 17
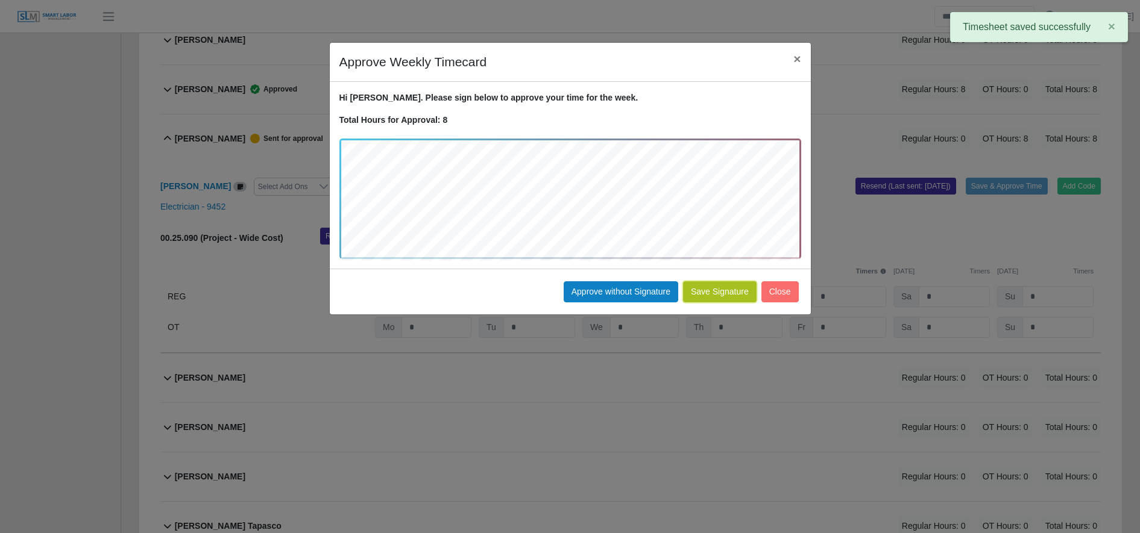
click at [727, 294] on button "Save Signature" at bounding box center [720, 291] width 74 height 21
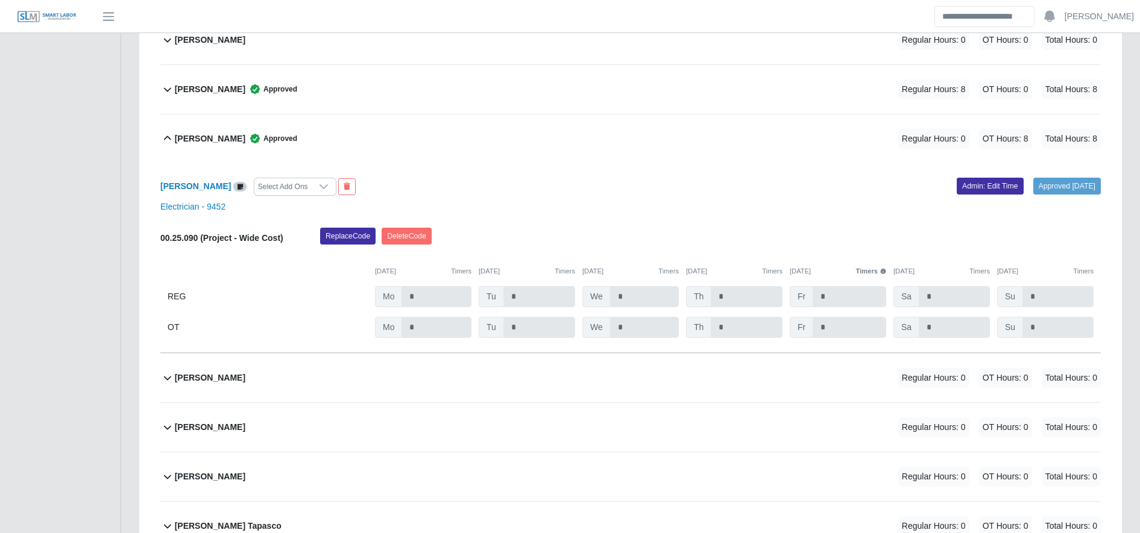
scroll to position [0, 0]
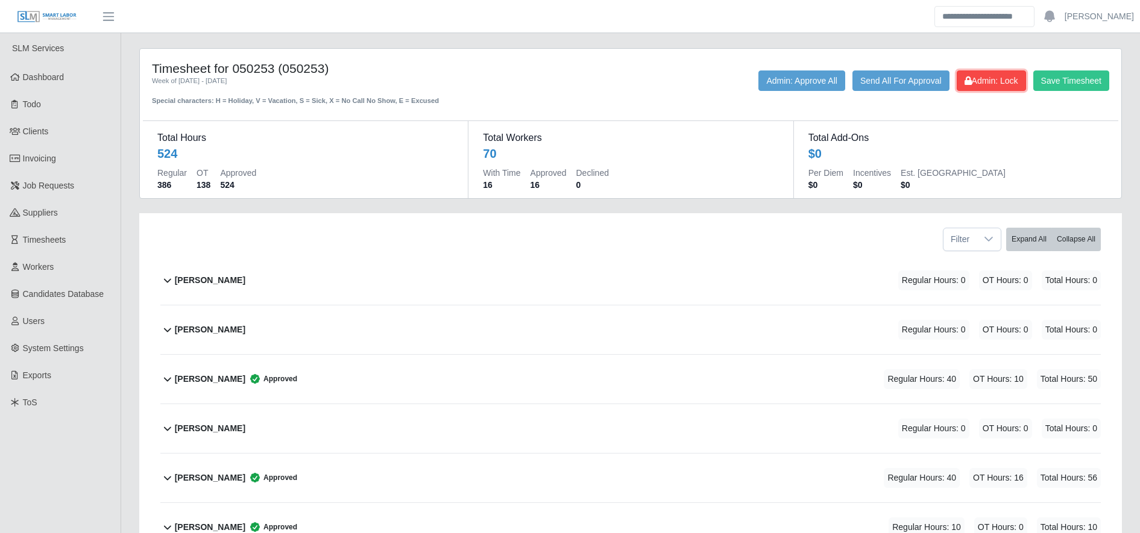
click at [996, 84] on span "Admin: Lock" at bounding box center [991, 81] width 54 height 10
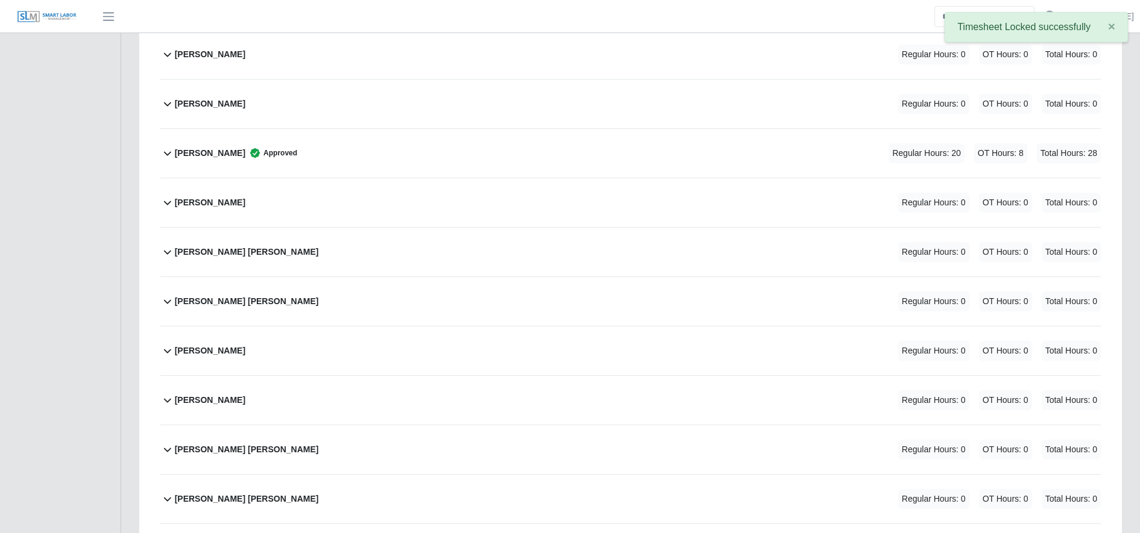
scroll to position [2738, 0]
click at [535, 162] on div "Manuel Mendes Approved Regular Hours: 20 OT Hours: 8 Total Hours: 28" at bounding box center [638, 154] width 926 height 49
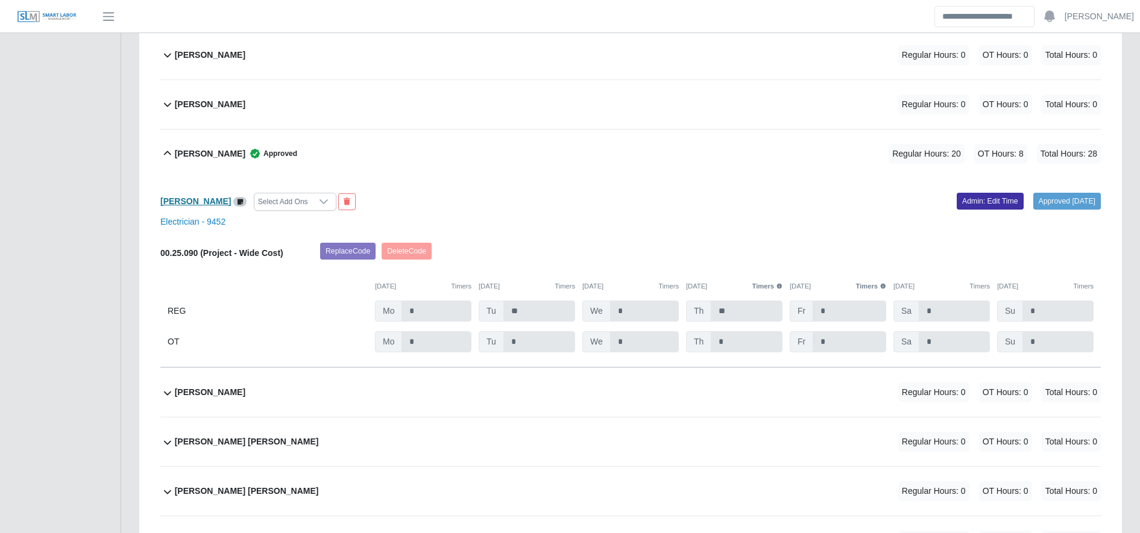
click at [199, 205] on b "Manuel Mendes" at bounding box center [195, 201] width 71 height 10
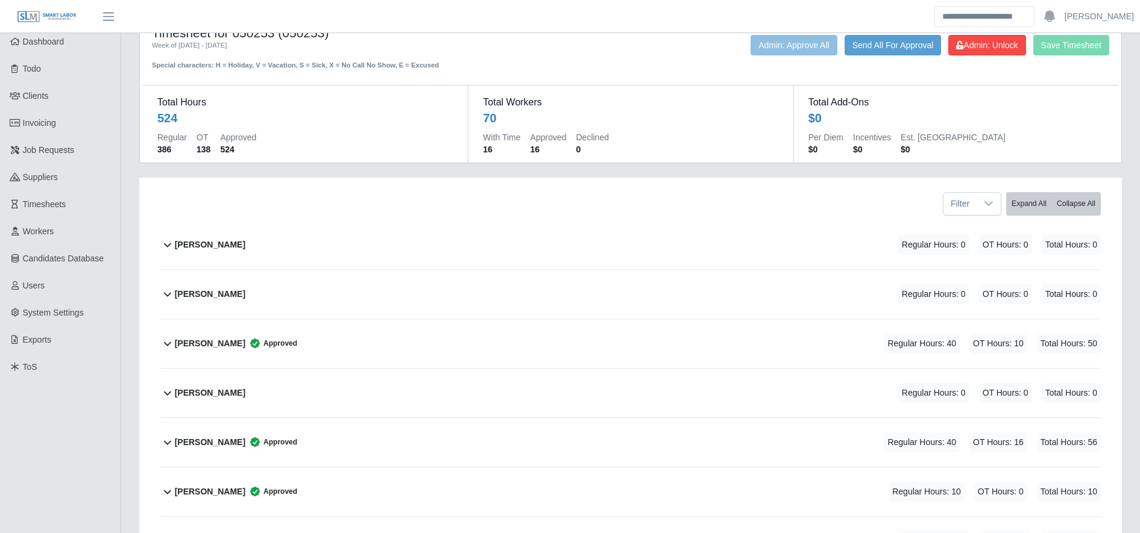
scroll to position [0, 0]
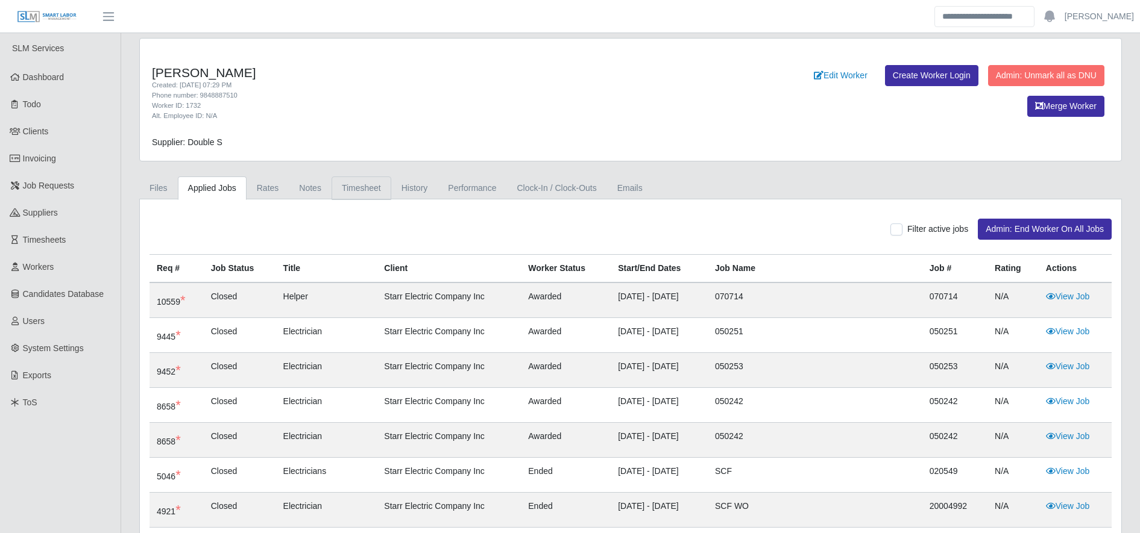
click at [374, 187] on link "Timesheet" at bounding box center [362, 189] width 60 height 24
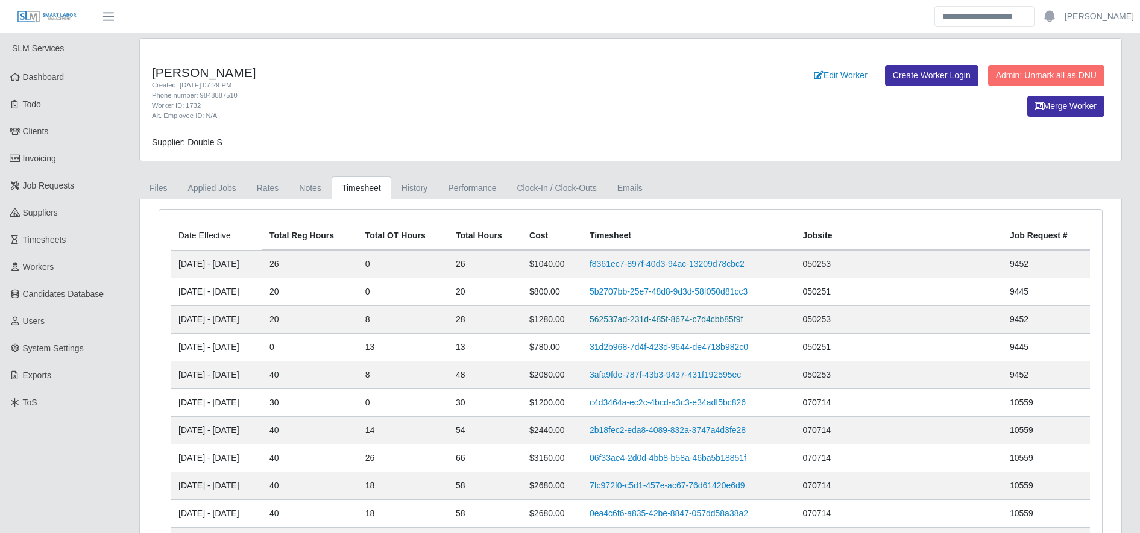
click at [707, 320] on link "562537ad-231d-485f-8674-c7d4cbb85f9f" at bounding box center [666, 320] width 154 height 10
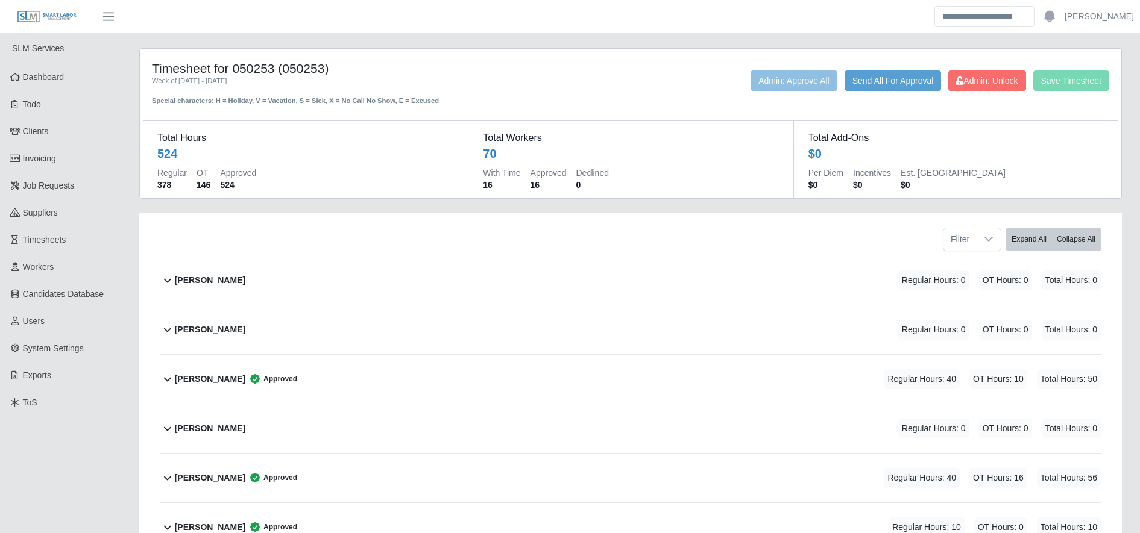
scroll to position [237, 0]
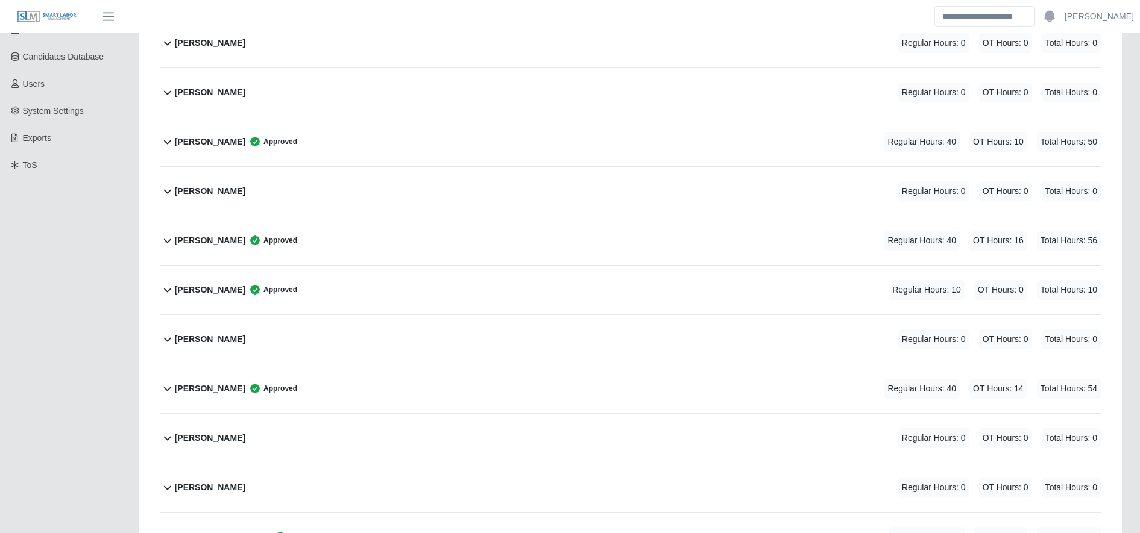
click at [549, 387] on div "Angel Meraz Reyes Sr. Approved Regular Hours: 40 OT Hours: 14 Total Hours: 54" at bounding box center [638, 389] width 926 height 49
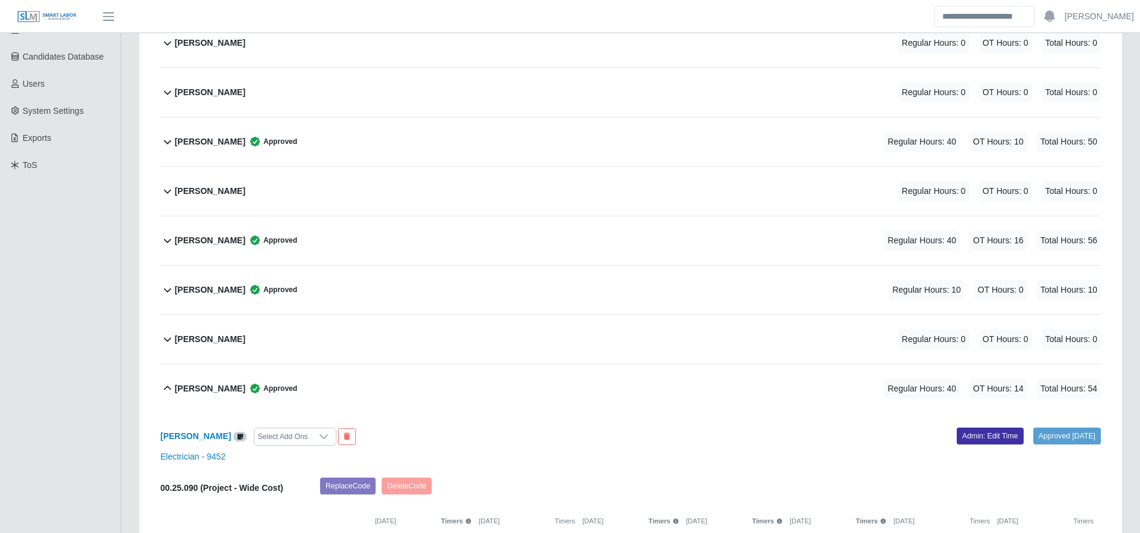
scroll to position [336, 0]
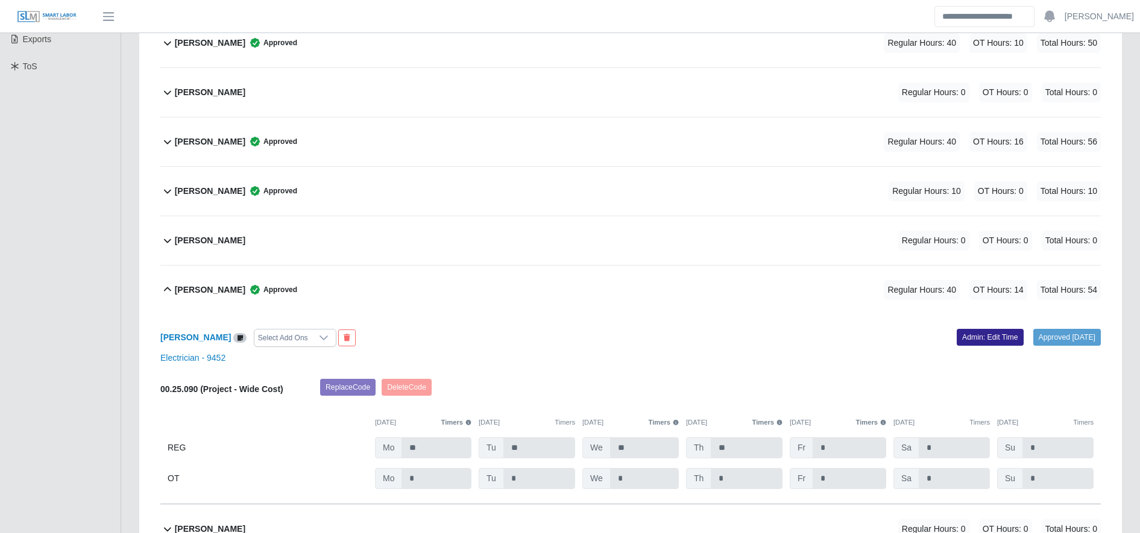
click at [968, 336] on link "Admin: Edit Time" at bounding box center [990, 337] width 67 height 17
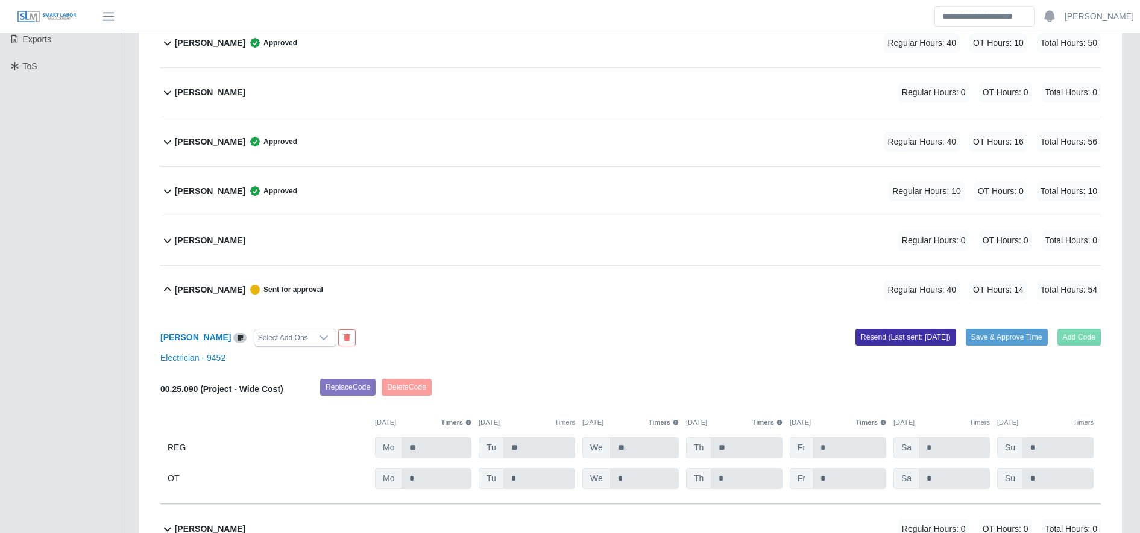
scroll to position [0, 0]
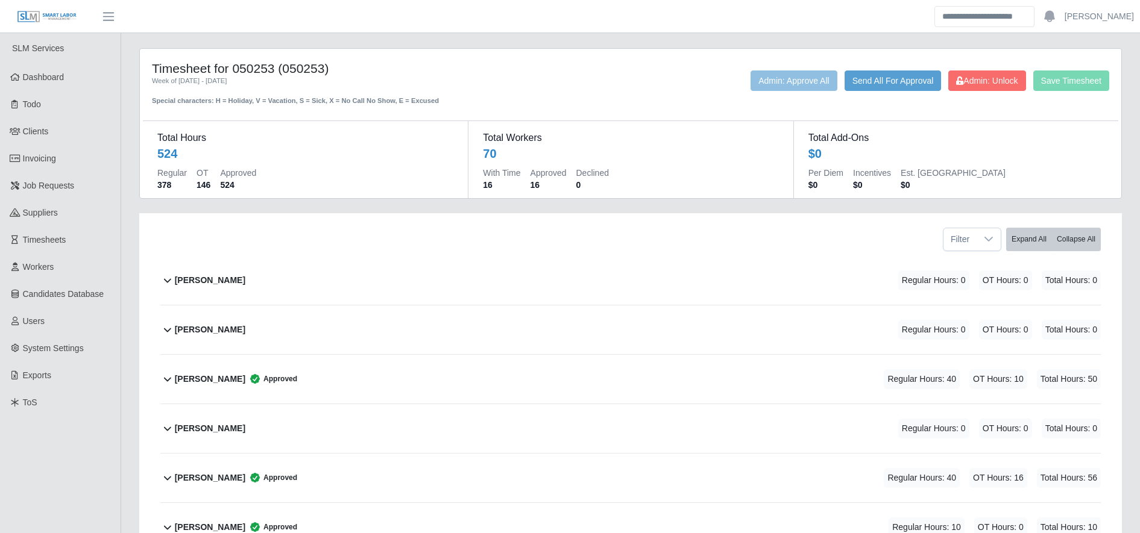
click at [975, 92] on div "Save Timesheet Admin: Unlock Send All For Approval Admin: Approve All" at bounding box center [833, 89] width 569 height 36
click at [970, 81] on span "Admin: Unlock" at bounding box center [986, 81] width 61 height 10
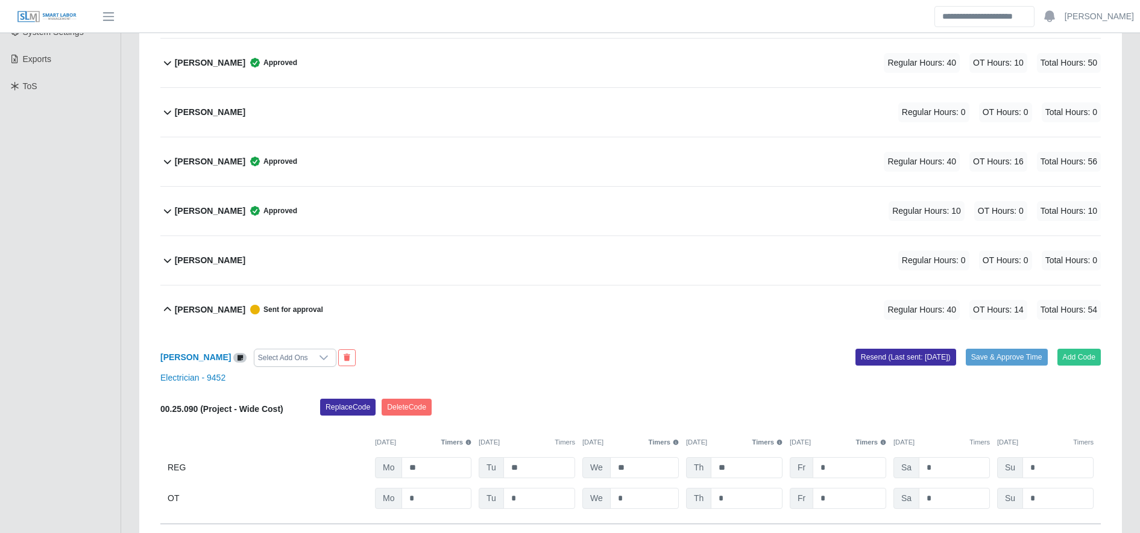
scroll to position [383, 0]
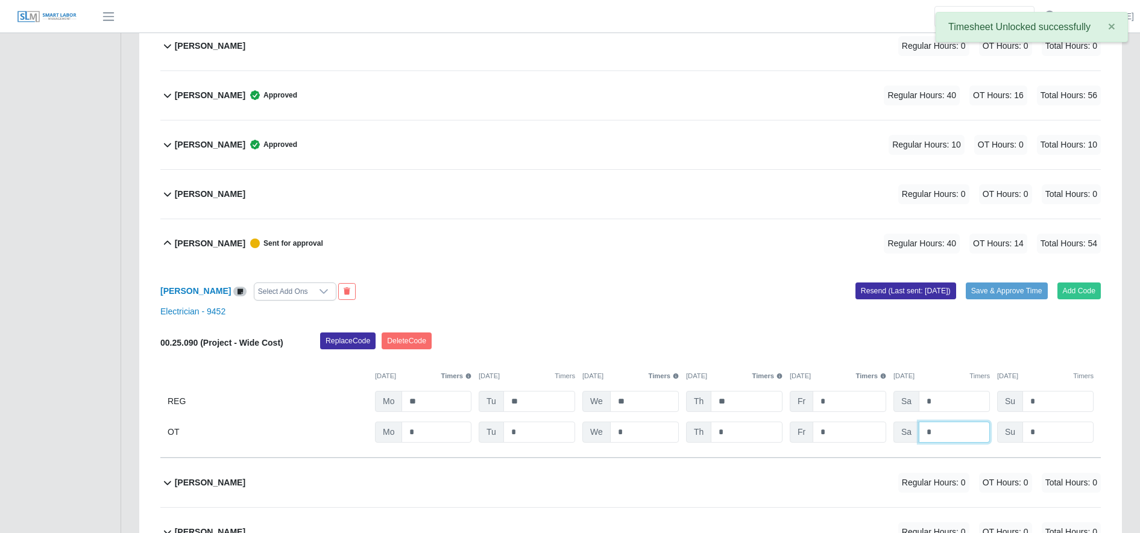
click at [938, 436] on input "*" at bounding box center [954, 432] width 71 height 21
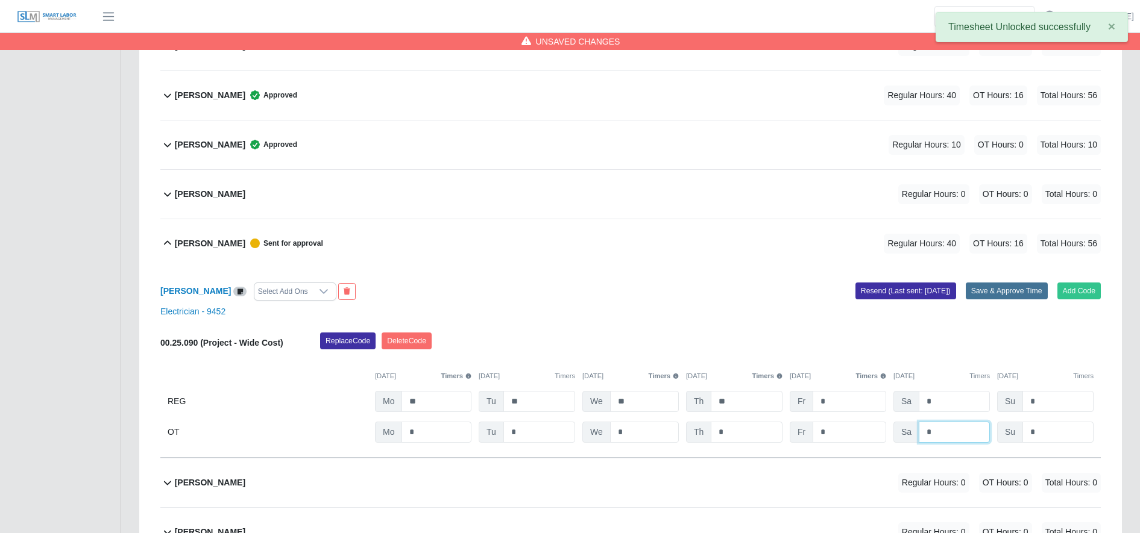
type input "*"
click at [1008, 295] on button "Save & Approve Time" at bounding box center [1007, 291] width 82 height 17
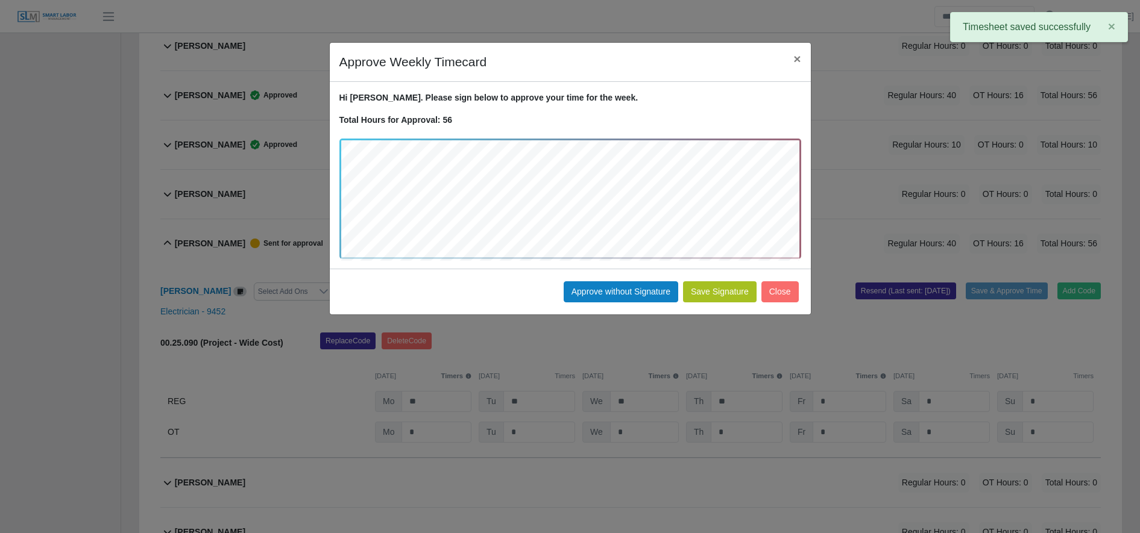
click at [717, 297] on button "Save Signature" at bounding box center [720, 291] width 74 height 21
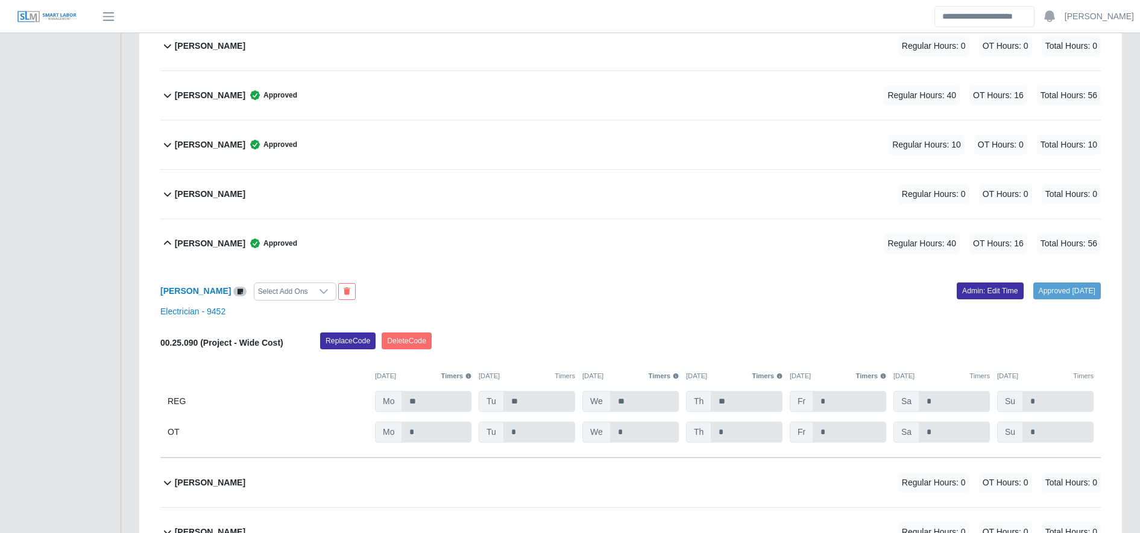
scroll to position [0, 0]
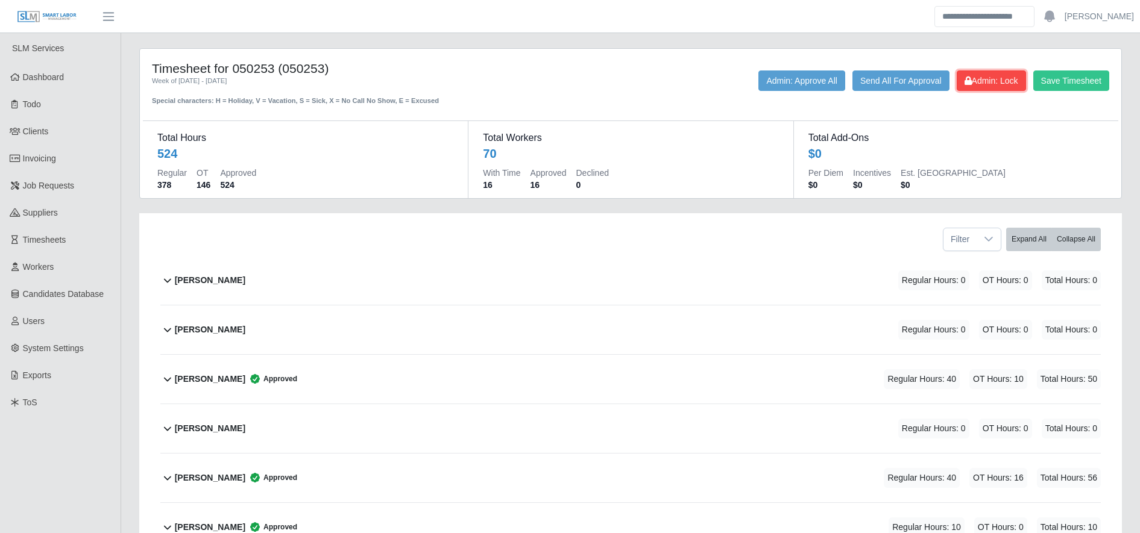
click at [995, 78] on span "Admin: Lock" at bounding box center [991, 81] width 54 height 10
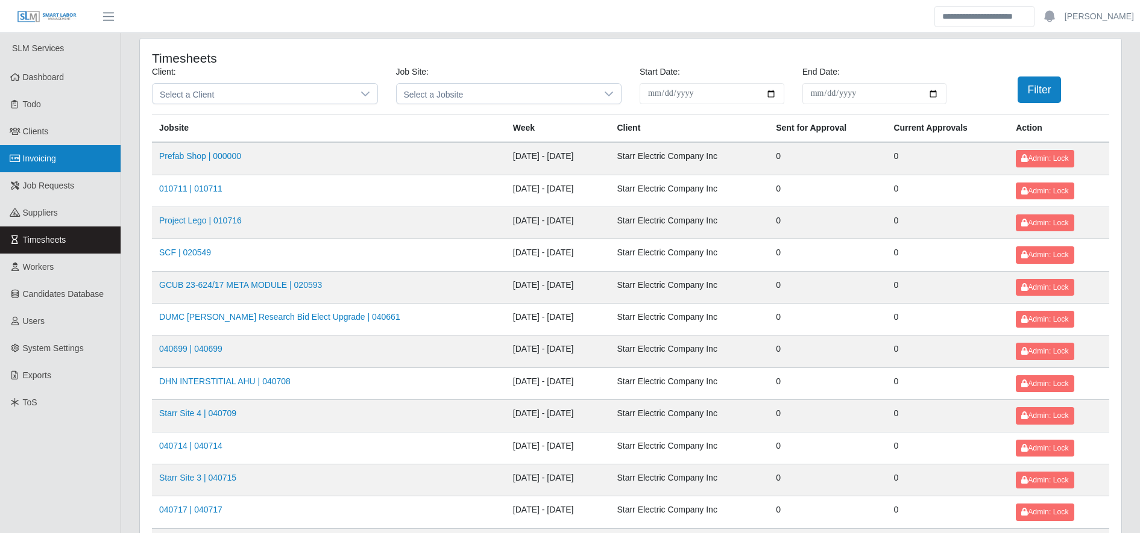
click at [98, 164] on link "Invoicing" at bounding box center [60, 158] width 121 height 27
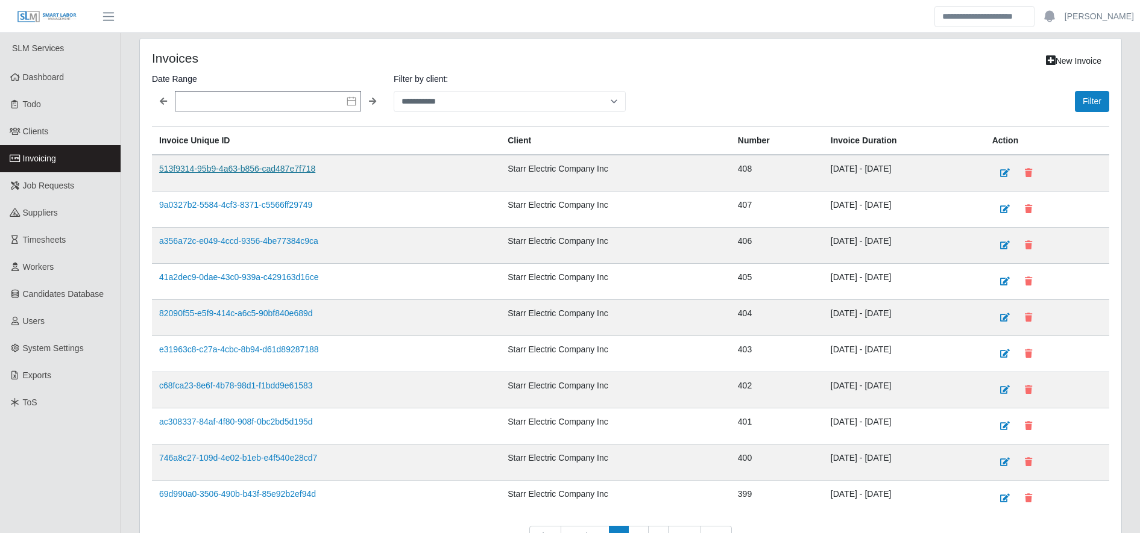
click at [270, 169] on link "513f9314-95b9-4a63-b856-cad487e7f718" at bounding box center [237, 169] width 156 height 10
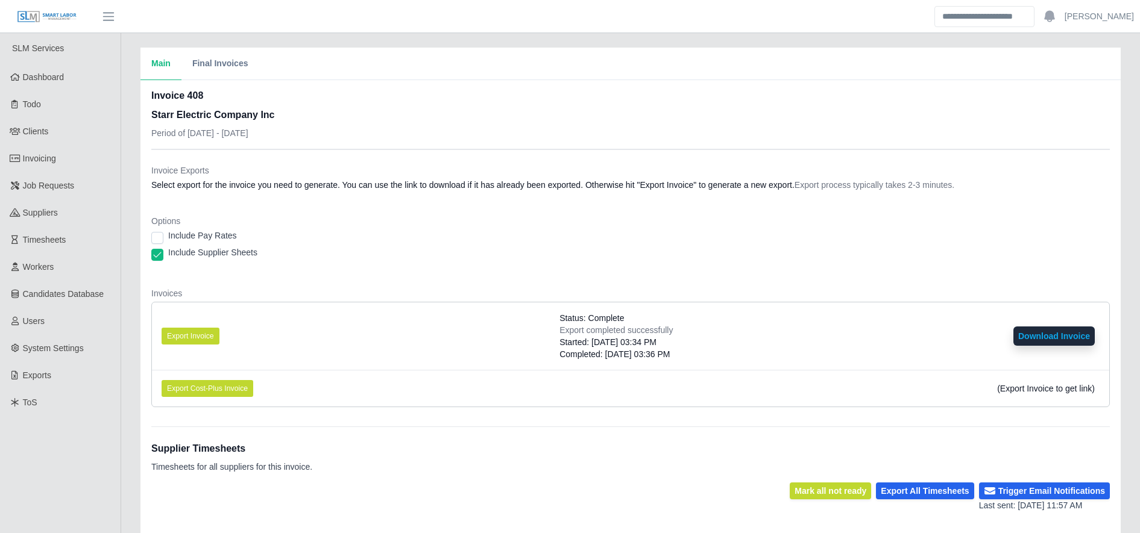
scroll to position [236, 0]
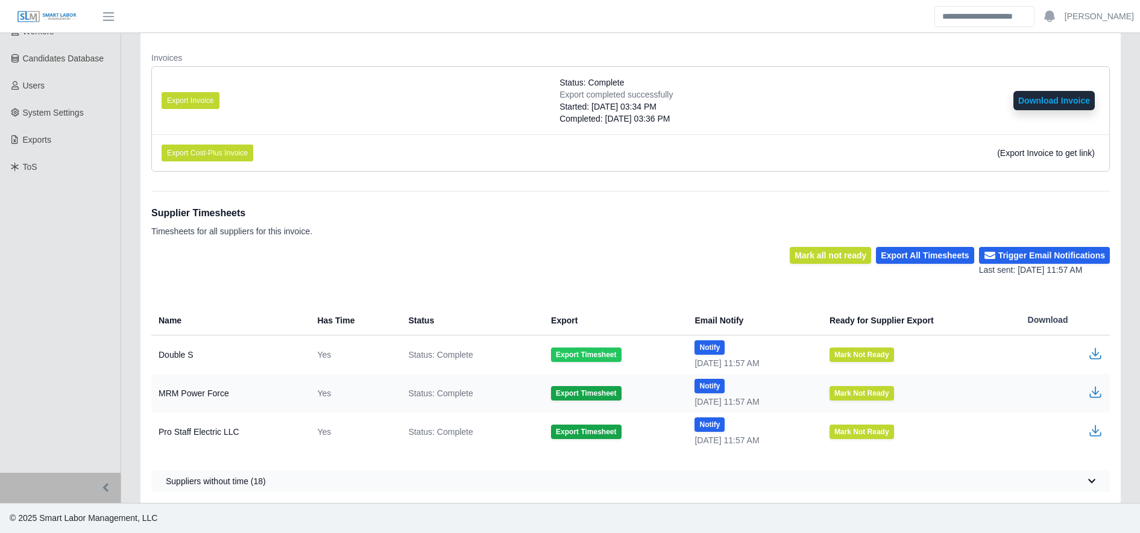
click at [578, 357] on button "Export Timesheet" at bounding box center [586, 355] width 70 height 14
click at [1093, 354] on icon "button" at bounding box center [1095, 352] width 7 height 8
click at [586, 391] on button "Export Timesheet" at bounding box center [586, 393] width 70 height 14
click at [1094, 392] on icon "button" at bounding box center [1095, 392] width 14 height 14
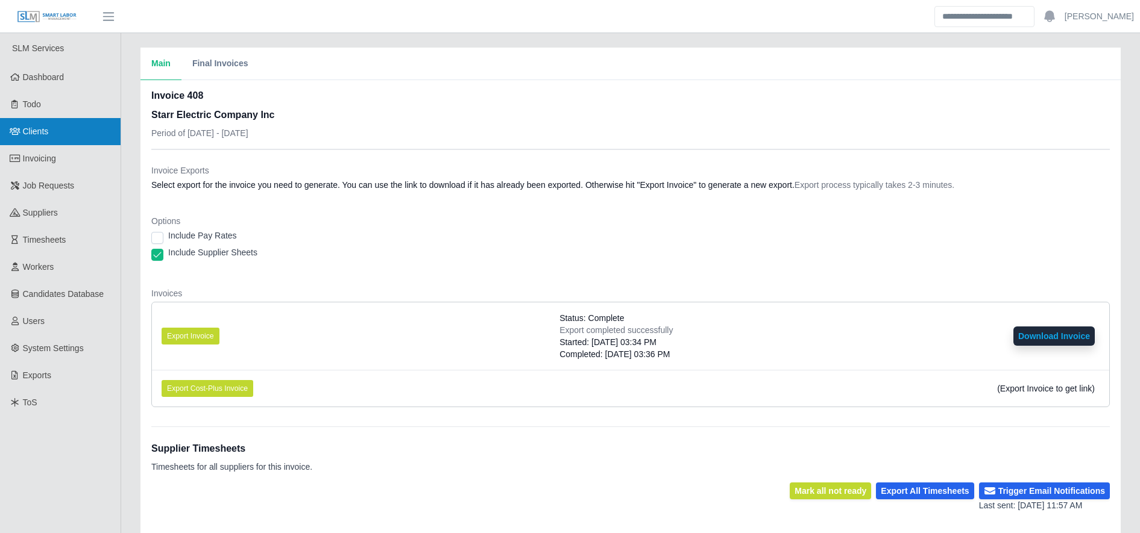
click at [64, 134] on link "Clients" at bounding box center [60, 131] width 121 height 27
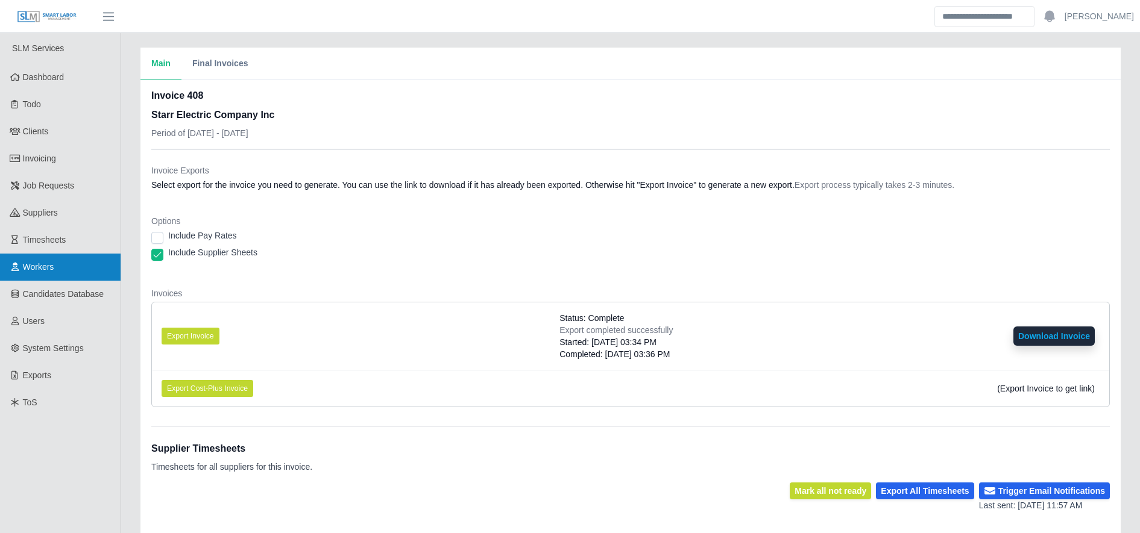
click at [97, 278] on link "Workers" at bounding box center [60, 267] width 121 height 27
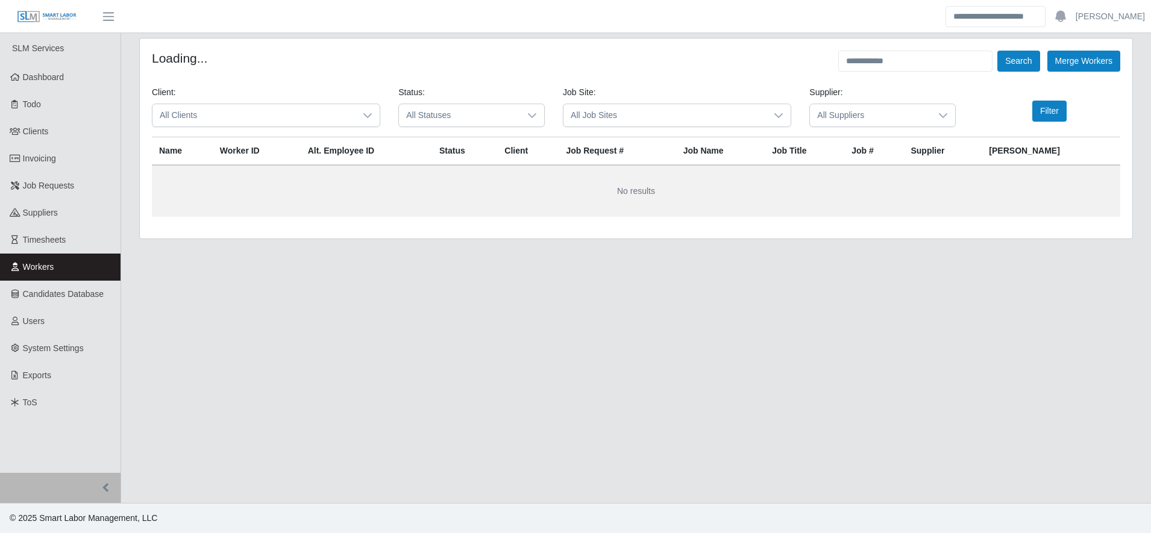
drag, startPoint x: 933, startPoint y: 48, endPoint x: 936, endPoint y: 58, distance: 10.7
click at [936, 58] on div "Loading... Search Merge Workers Client: All Clients Status: All Statuses Job Si…" at bounding box center [636, 139] width 993 height 200
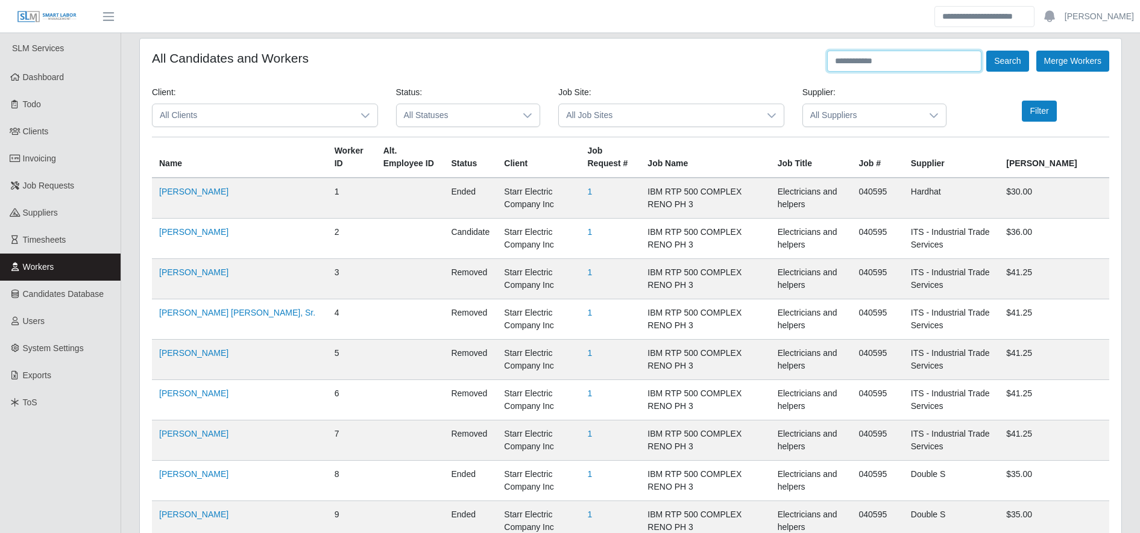
click at [936, 58] on input "text" at bounding box center [904, 61] width 154 height 21
type input "*********"
click at [1016, 69] on button "Search" at bounding box center [1007, 61] width 42 height 21
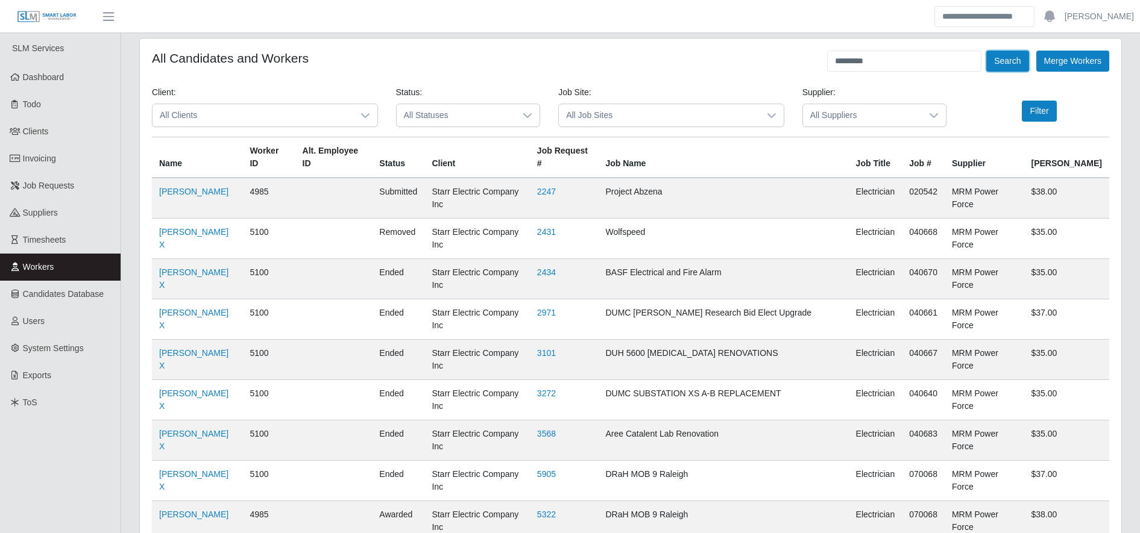
scroll to position [894, 0]
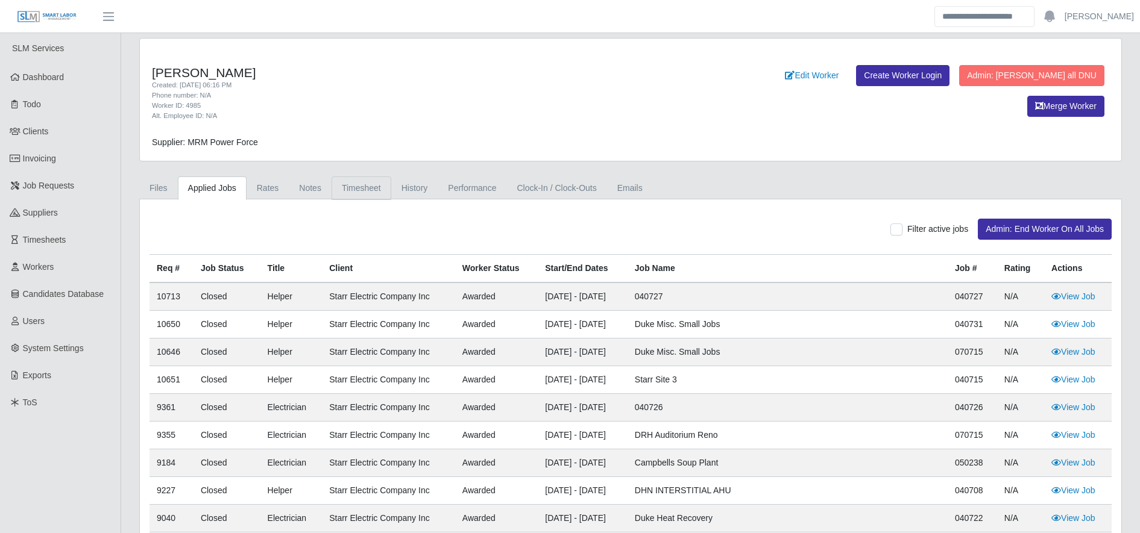
click at [368, 182] on link "Timesheet" at bounding box center [362, 189] width 60 height 24
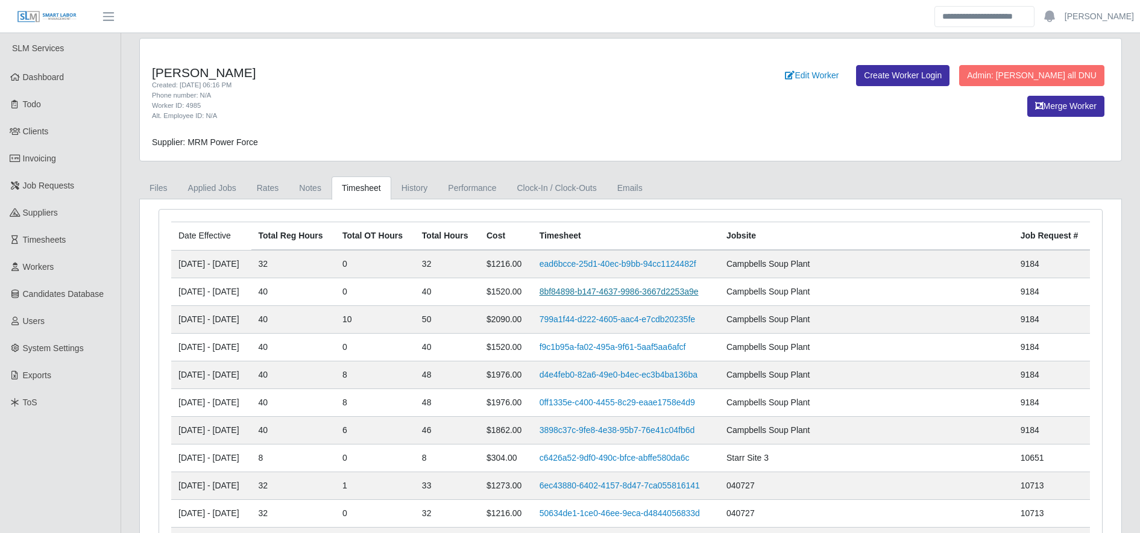
click at [618, 290] on link "8bf84898-b147-4637-9986-3667d2253a9e" at bounding box center [618, 292] width 159 height 10
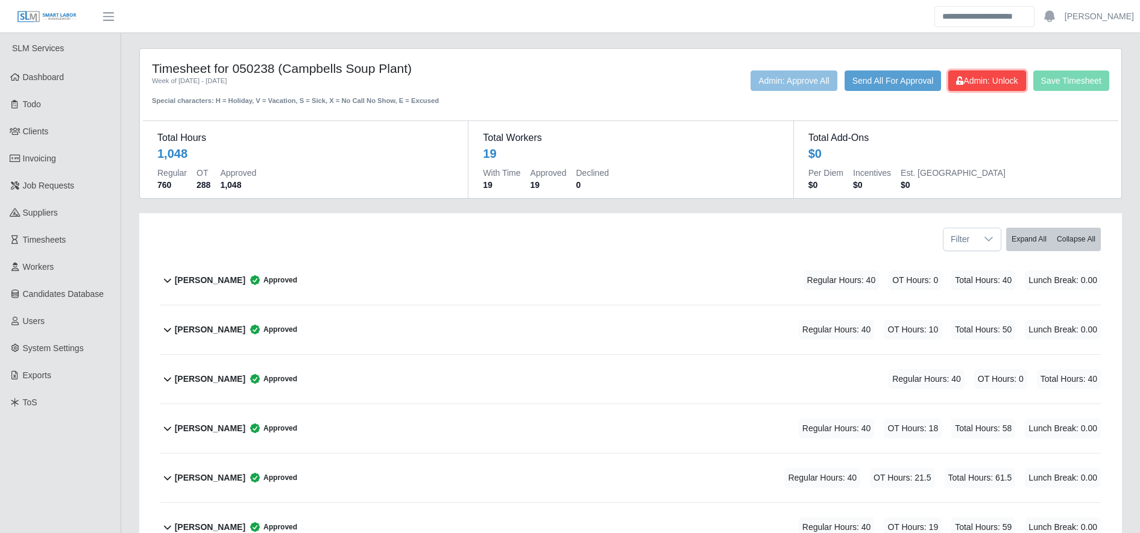
click at [977, 79] on span "Admin: Unlock" at bounding box center [986, 81] width 61 height 10
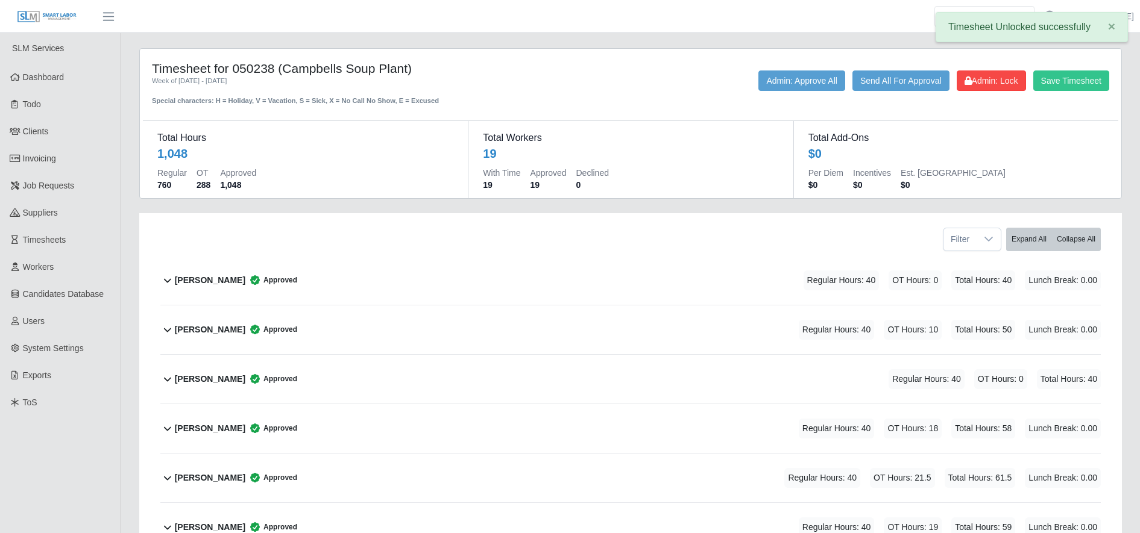
click at [723, 288] on div "Andres Hernandez Approved Regular Hours: 40 OT Hours: 0 Total Hours: 40 Lunch B…" at bounding box center [638, 280] width 926 height 49
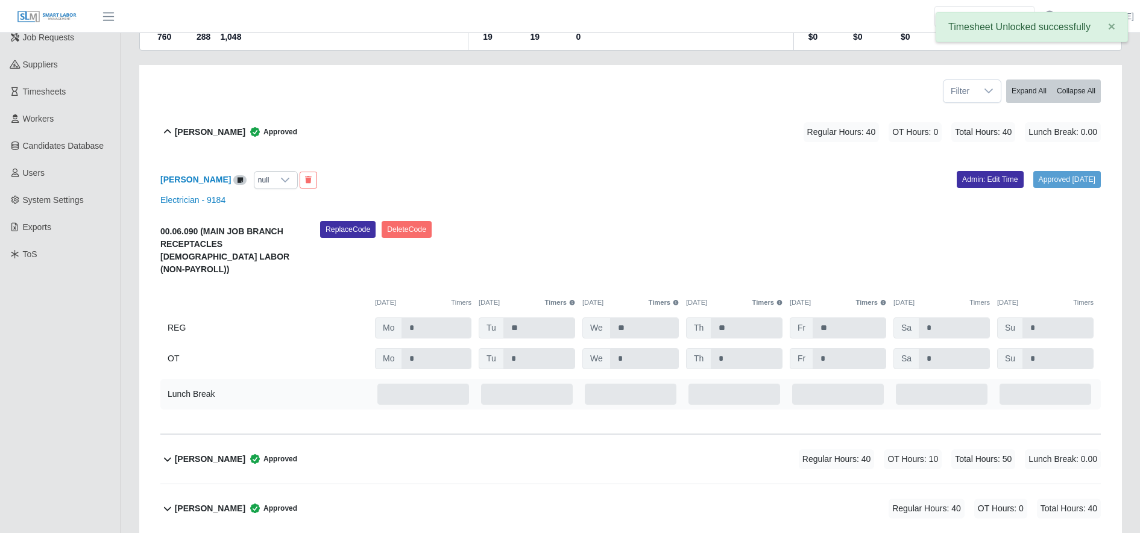
scroll to position [148, 0]
click at [963, 185] on link "Admin: Edit Time" at bounding box center [990, 180] width 67 height 17
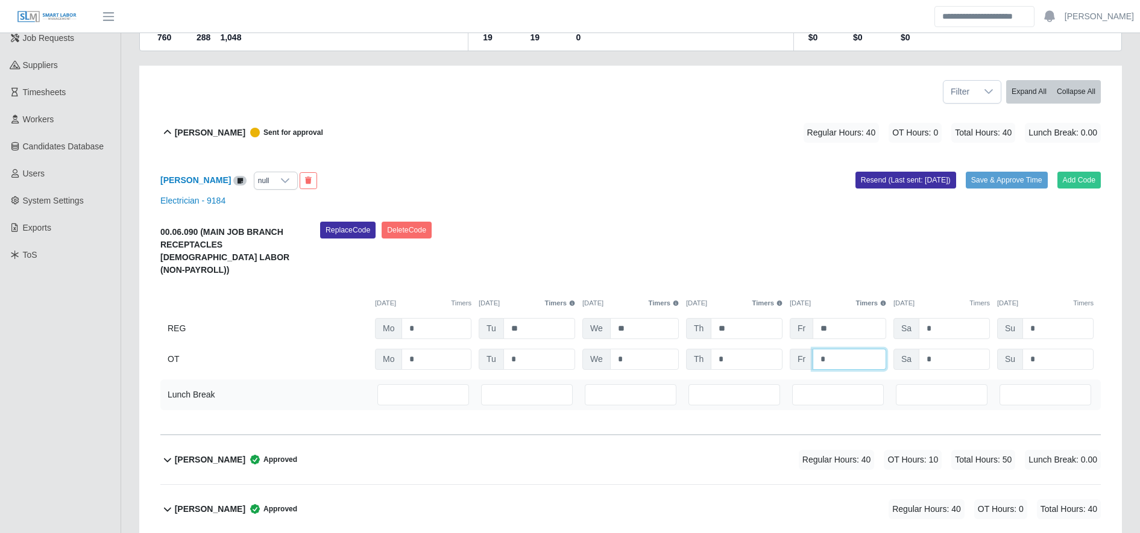
click at [838, 349] on input "*" at bounding box center [849, 359] width 74 height 21
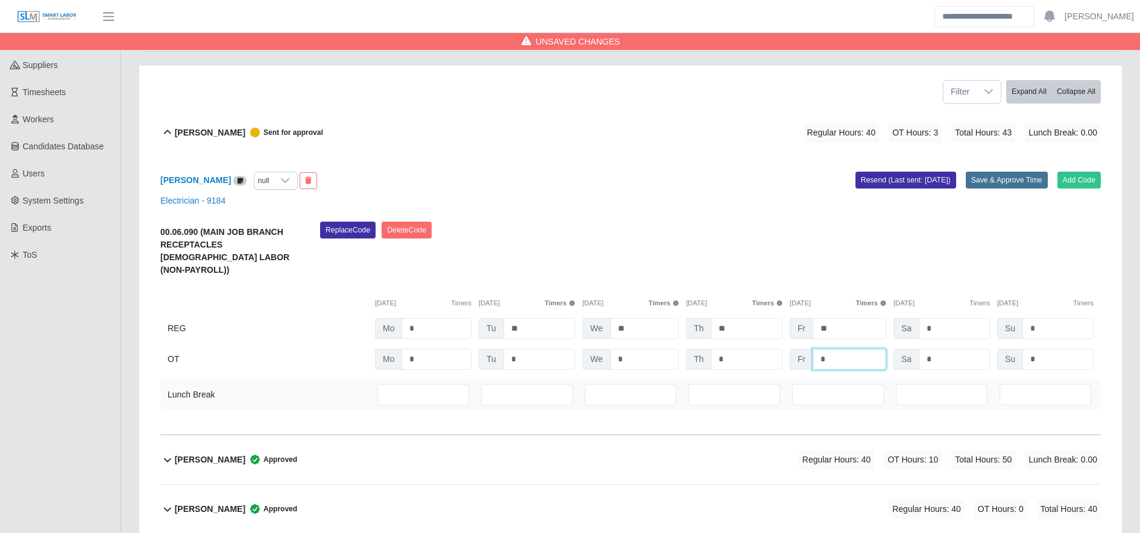
type input "*"
click at [1004, 174] on button "Save & Approve Time" at bounding box center [1007, 180] width 82 height 17
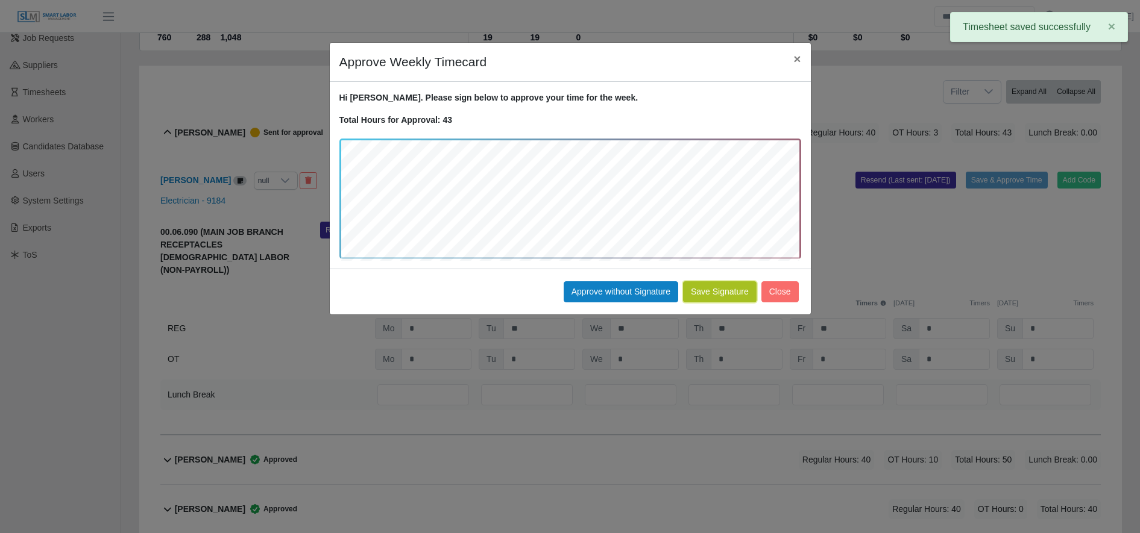
click at [715, 287] on button "Save Signature" at bounding box center [720, 291] width 74 height 21
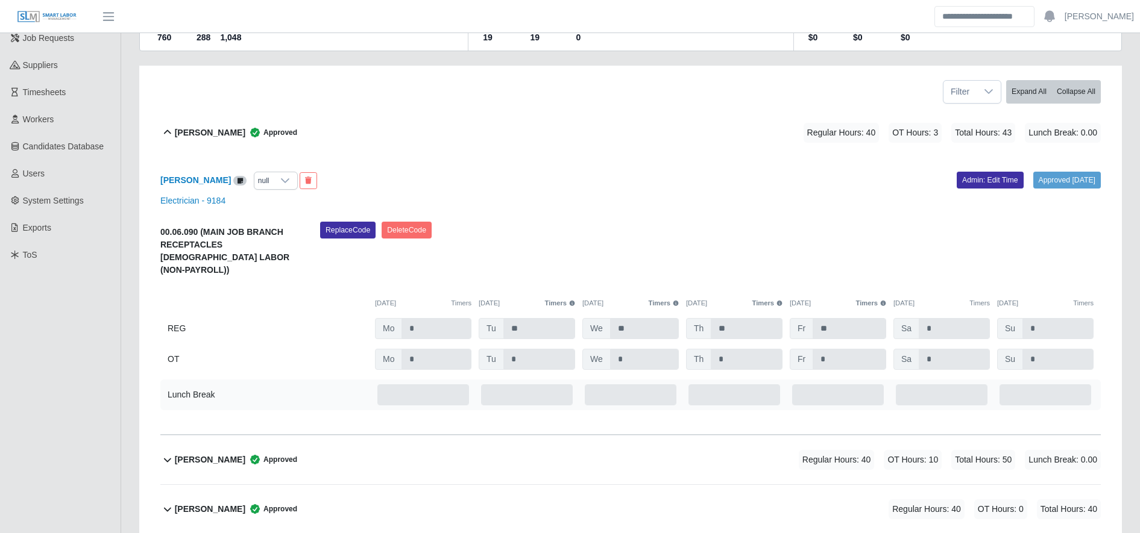
scroll to position [0, 0]
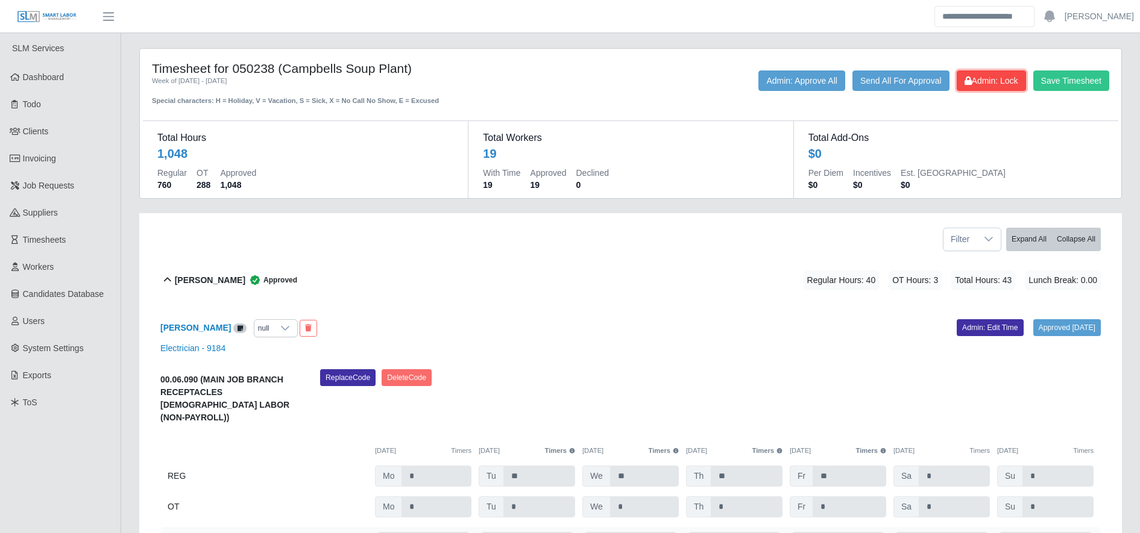
click at [998, 89] on button "Admin: Lock" at bounding box center [991, 81] width 69 height 20
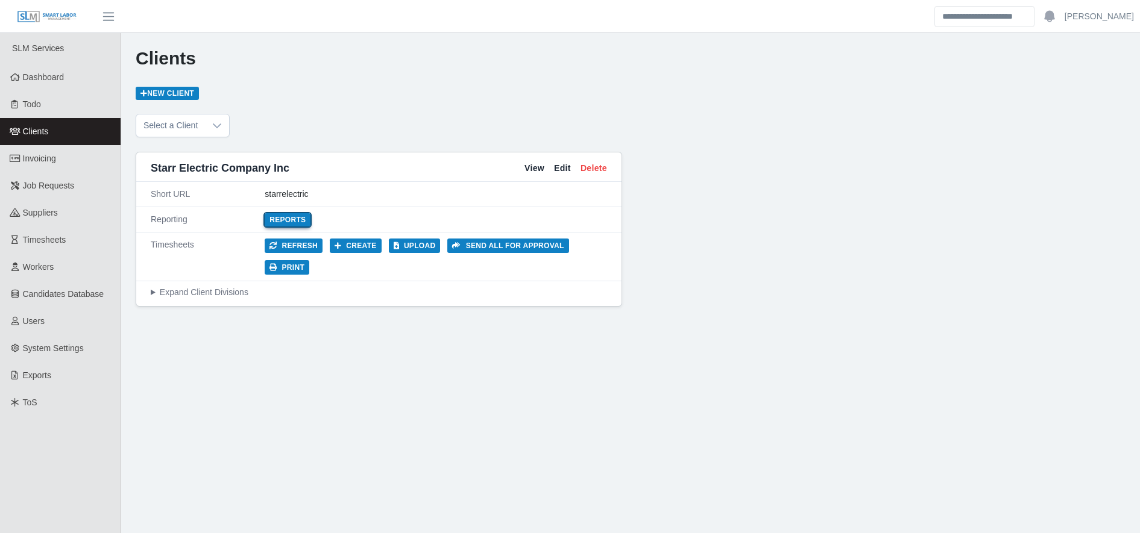
click at [280, 218] on link "Reports" at bounding box center [288, 219] width 46 height 13
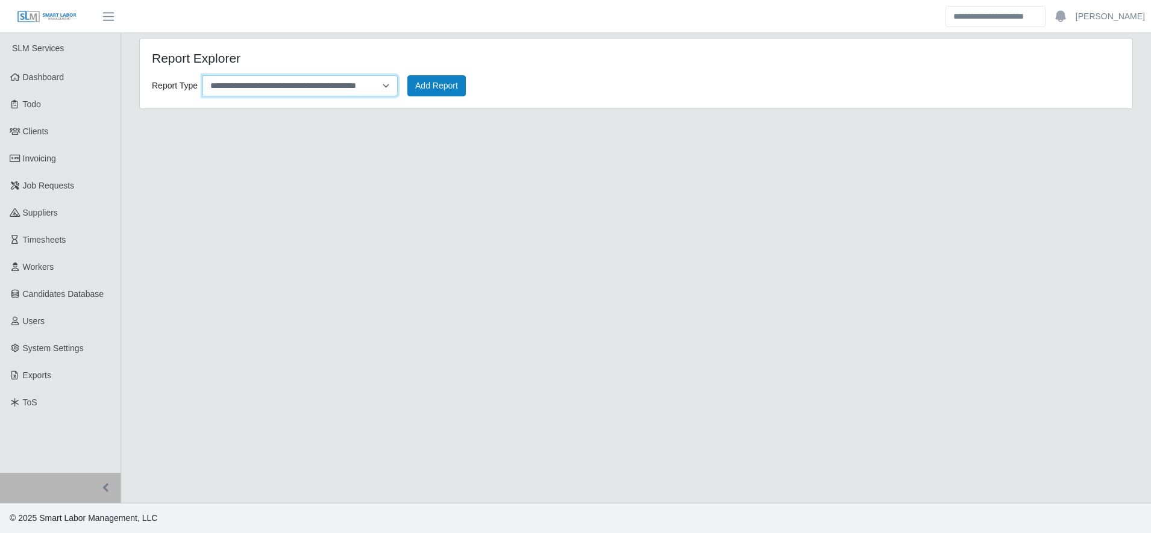
click at [282, 94] on select "**********" at bounding box center [300, 85] width 195 height 21
select select "**********"
click at [203, 75] on select "**********" at bounding box center [300, 85] width 195 height 21
click at [428, 92] on button "Add Report" at bounding box center [436, 85] width 58 height 21
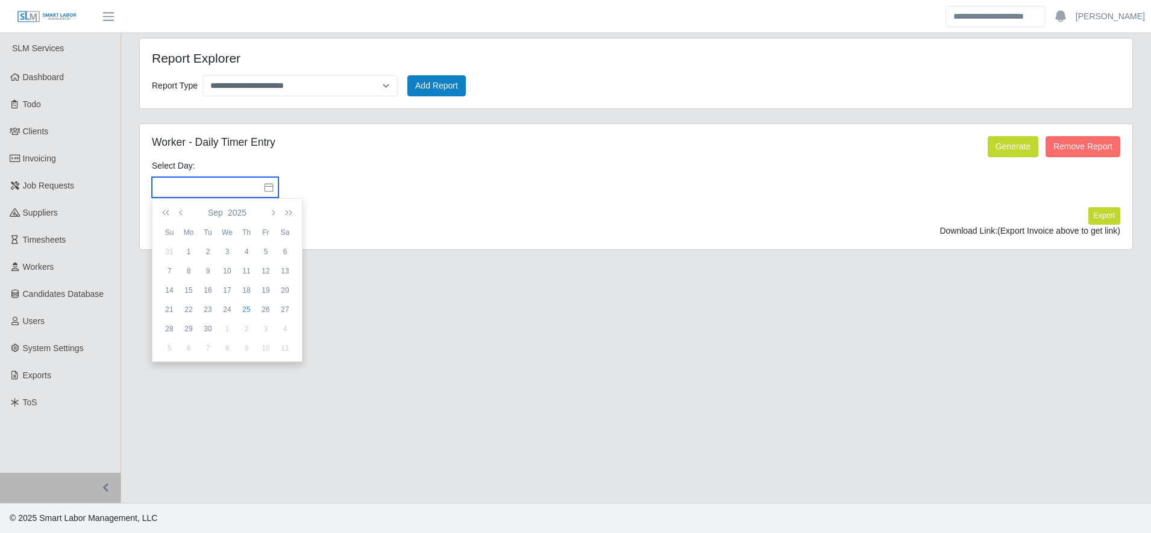
click at [222, 181] on input "text" at bounding box center [215, 187] width 127 height 20
click at [225, 309] on div "24" at bounding box center [227, 309] width 19 height 11
type input "**********"
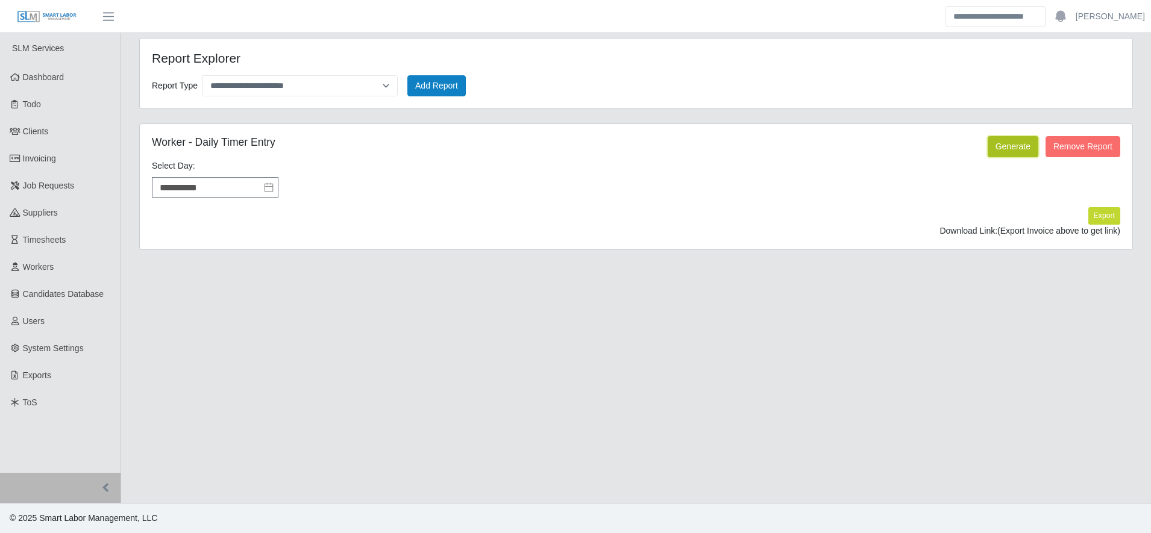
click at [1005, 154] on button "Generate" at bounding box center [1013, 146] width 51 height 21
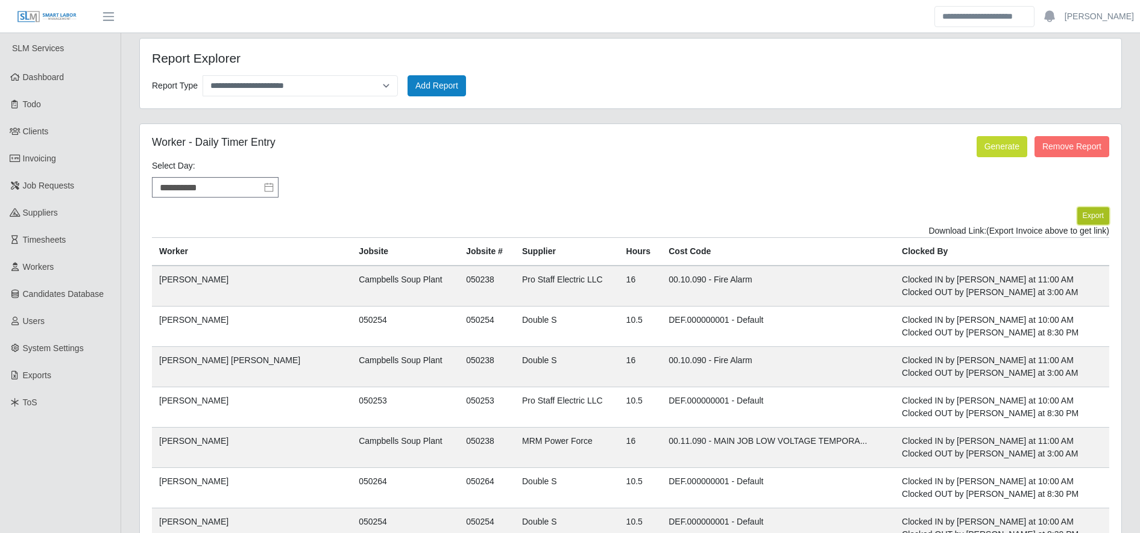
click at [1096, 223] on button "Export" at bounding box center [1093, 215] width 32 height 17
click at [1020, 232] on link "https://sm-slm-prod.s3.amazonaws.com/documents/client/2/Daily%20Timer%20Entries…" at bounding box center [1064, 231] width 89 height 10
